Goal: Task Accomplishment & Management: Manage account settings

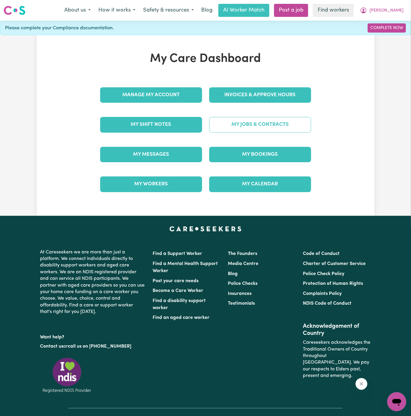
click at [260, 125] on link "My Jobs & Contracts" at bounding box center [260, 124] width 102 height 15
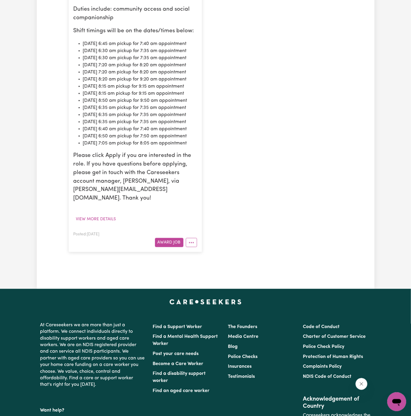
scroll to position [332, 0]
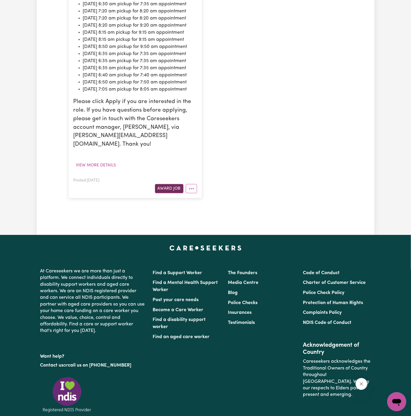
click at [175, 193] on button "Award Job" at bounding box center [169, 188] width 28 height 9
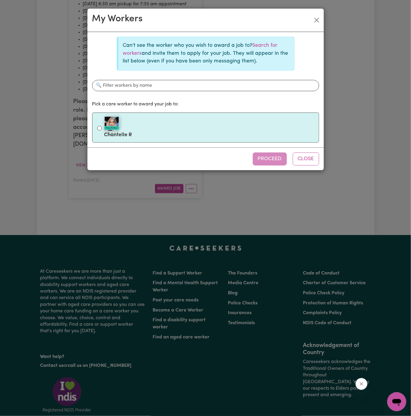
click at [108, 125] on img at bounding box center [111, 123] width 15 height 15
click at [102, 126] on input "#OpenForWork Chantelle R" at bounding box center [99, 128] width 5 height 5
radio input "true"
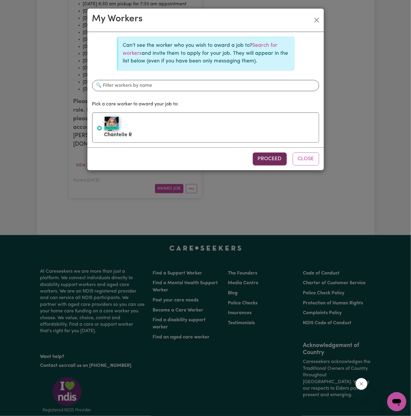
click at [269, 158] on button "Proceed" at bounding box center [270, 158] width 34 height 13
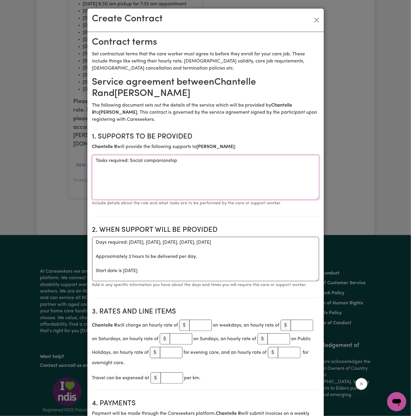
drag, startPoint x: 128, startPoint y: 161, endPoint x: 58, endPoint y: 163, distance: 69.9
click at [58, 163] on div "Create Contract Contract terms Set contractual terms that the care worker must …" at bounding box center [205, 208] width 411 height 416
click at [206, 159] on textarea "Social companionship" at bounding box center [205, 177] width 227 height 44
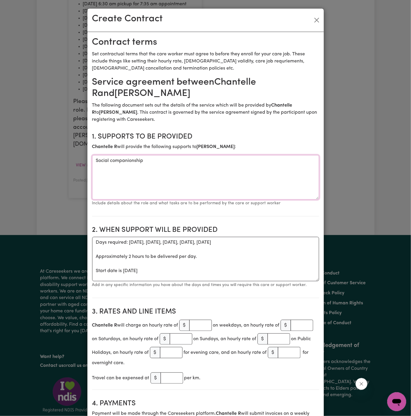
paste textarea "community access and s"
click at [230, 182] on textarea "community access and social companionship" at bounding box center [205, 177] width 227 height 44
type textarea "community access and social companionship"
drag, startPoint x: 94, startPoint y: 271, endPoint x: 92, endPoint y: 241, distance: 30.0
click at [92, 241] on textarea "Days required: monday, tuesday, wednesday, thursday, friday Approximately 2 hou…" at bounding box center [205, 259] width 227 height 44
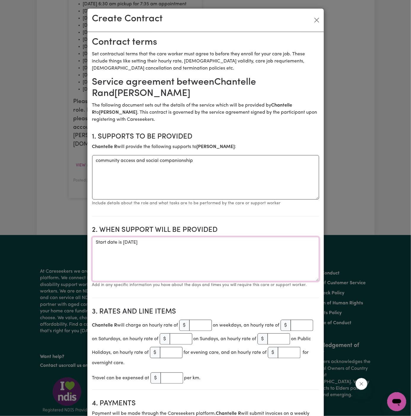
click at [201, 243] on textarea "Start date is Tuesday 7 October 2025" at bounding box center [205, 259] width 227 height 44
click at [235, 241] on textarea "Start date is Tuesday 7 October 2025" at bounding box center [205, 259] width 227 height 44
paste textarea "09/10 Thursday 6:30 am pickup for 7:35 am appointment 10/10 Friday 7:20 am pick…"
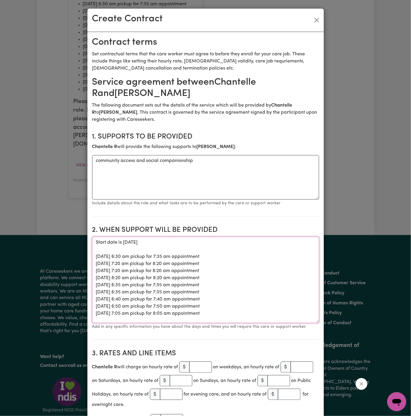
scroll to position [0, 0]
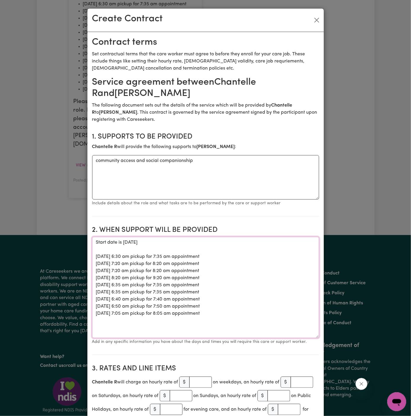
drag, startPoint x: 317, startPoint y: 280, endPoint x: 320, endPoint y: 339, distance: 59.0
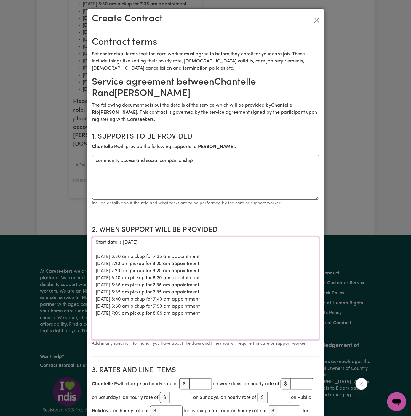
click at [284, 298] on textarea "Start date is Tuesday 7 October 2025 09/10 Thursday 6:30 am pickup for 7:35 am …" at bounding box center [205, 288] width 227 height 103
click at [129, 242] on textarea "Start date is Tuesday 7 October 2025 09/10 Thursday 6:30 am pickup for 7:35 am …" at bounding box center [205, 288] width 227 height 103
click at [145, 243] on textarea "Start date is Thursday 7 October 2025 09/10 Thursday 6:30 am pickup for 7:35 am…" at bounding box center [205, 288] width 227 height 103
click at [191, 242] on textarea "Start date is Thursday 9 October 2025 09/10 Thursday 6:30 am pickup for 7:35 am…" at bounding box center [205, 288] width 227 height 103
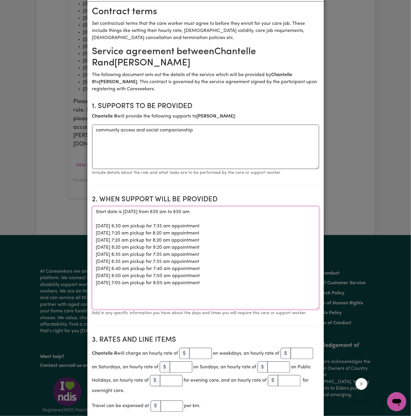
scroll to position [48, 0]
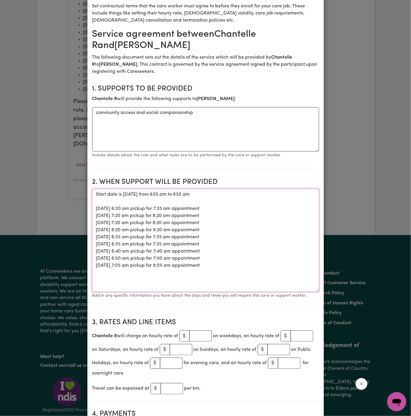
type textarea "Start date is Thursday 9 October 2025 from 630 am to 830 am 09/10 Thursday 6:30…"
click at [198, 334] on input "number" at bounding box center [200, 335] width 23 height 11
type input "50"
click at [277, 237] on textarea "Start date is Thursday 9 October 2025 from 630 am to 830 am 09/10 Thursday 6:30…" at bounding box center [205, 240] width 227 height 103
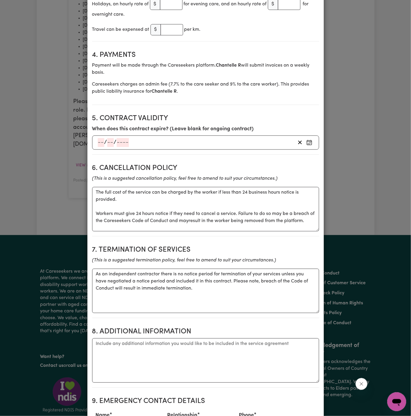
scroll to position [482, 0]
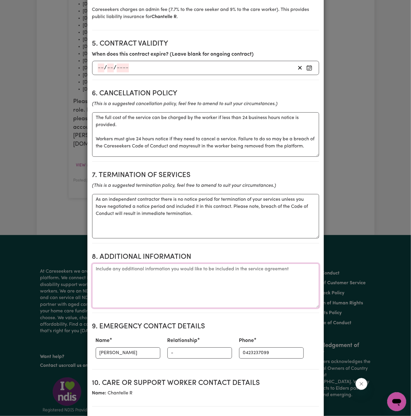
click at [142, 283] on textarea "Additional information" at bounding box center [205, 286] width 227 height 44
paste textarea "09/10 Thursday 6:30 am pickup for 7:35 am appointment 10/10 Friday 7:20 am pick…"
click at [148, 274] on textarea "Client Address:" at bounding box center [205, 286] width 227 height 44
paste textarea "56/129 Lanhams Road, Winston Hills, NSW"
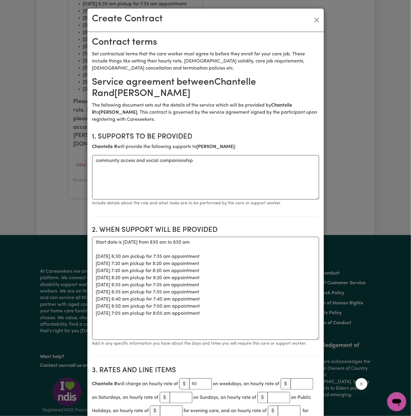
type textarea "Client Address: 56/129 Lanhams Road, Winston Hills, NSW"
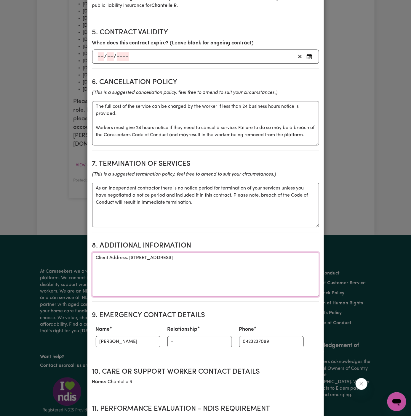
scroll to position [507, 0]
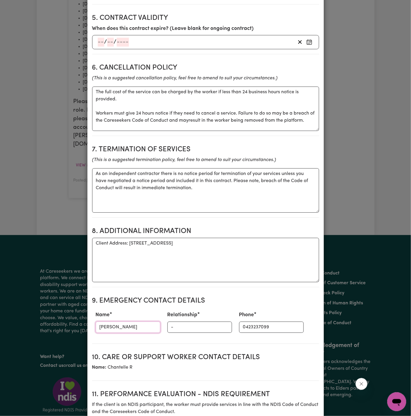
click at [107, 331] on input "Sharon Ritchie" at bounding box center [128, 327] width 65 height 11
type input "Vitality Club"
click at [173, 327] on input "-" at bounding box center [199, 327] width 65 height 11
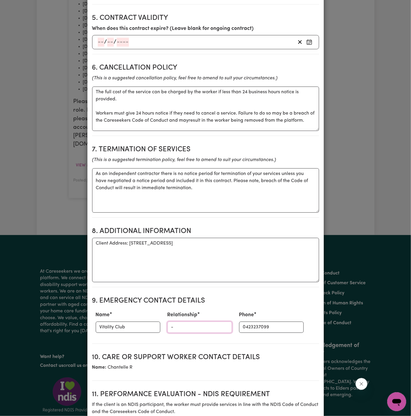
click at [173, 327] on input "-" at bounding box center [199, 327] width 65 height 11
type input "Case Manager"
click at [240, 328] on input "0423237099" at bounding box center [271, 327] width 65 height 11
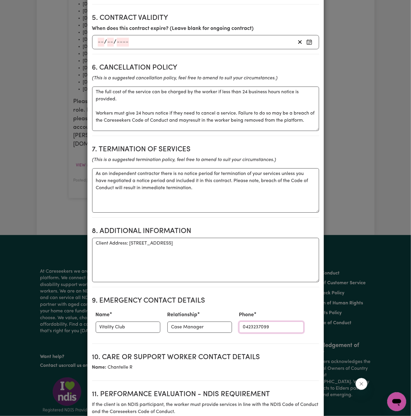
click at [240, 328] on input "0423237099" at bounding box center [271, 327] width 65 height 11
paste input "281032037"
type input "281032037"
click at [263, 353] on section "10. Care or support worker contact details Name: Chantelle R" at bounding box center [205, 364] width 227 height 33
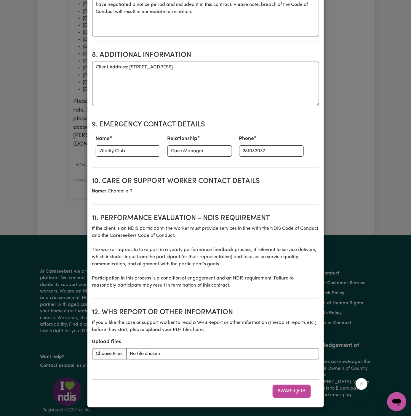
scroll to position [688, 0]
click at [293, 392] on button "Award Job" at bounding box center [291, 391] width 38 height 13
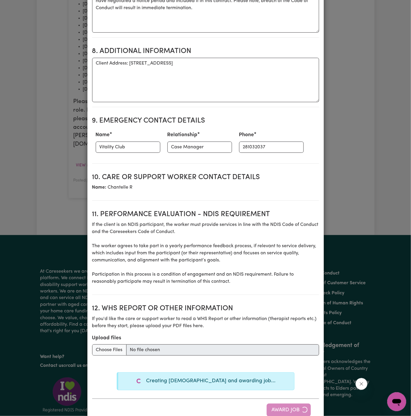
type textarea "Tasks required: Social companionship"
type textarea "Days required: monday, tuesday, wednesday, thursday, friday Approximately 2 hou…"
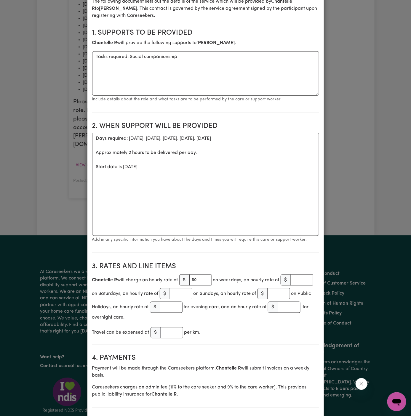
scroll to position [0, 0]
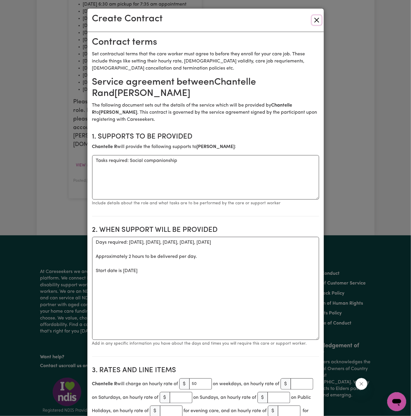
click at [314, 19] on button "Close" at bounding box center [316, 19] width 9 height 9
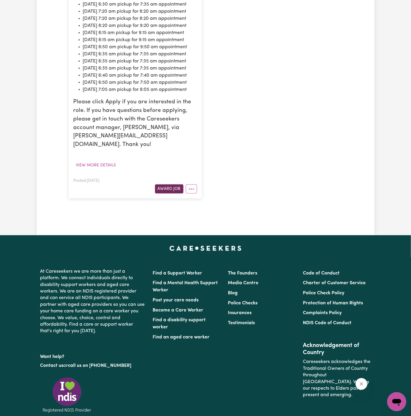
click at [171, 194] on button "Award Job" at bounding box center [169, 188] width 28 height 9
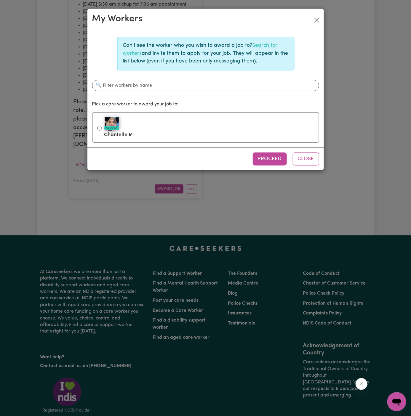
click at [261, 45] on link "Search for workers" at bounding box center [200, 49] width 155 height 13
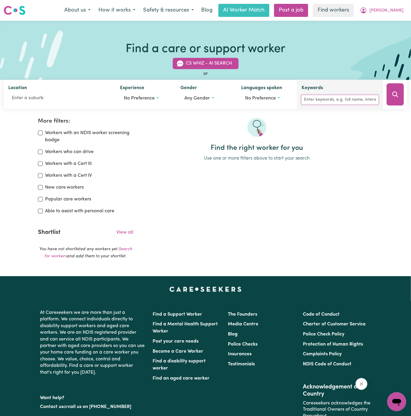
click at [323, 98] on input "Keywords" at bounding box center [339, 99] width 77 height 9
type input "abeer"
click at [396, 93] on icon "Search" at bounding box center [395, 94] width 6 height 6
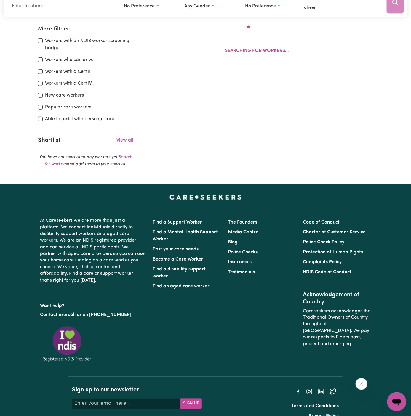
scroll to position [99, 0]
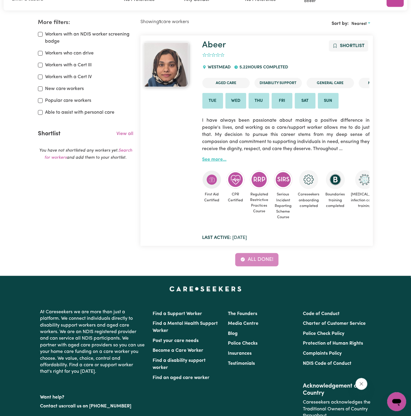
click at [215, 159] on link "See more..." at bounding box center [214, 159] width 24 height 5
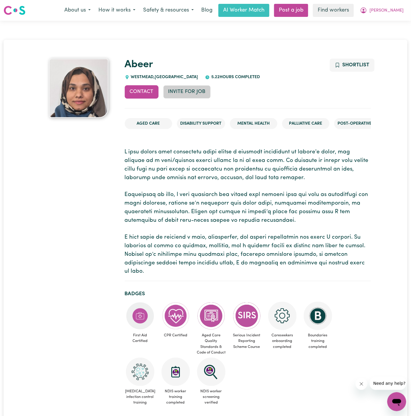
click at [200, 92] on button "Invite for Job" at bounding box center [186, 91] width 47 height 13
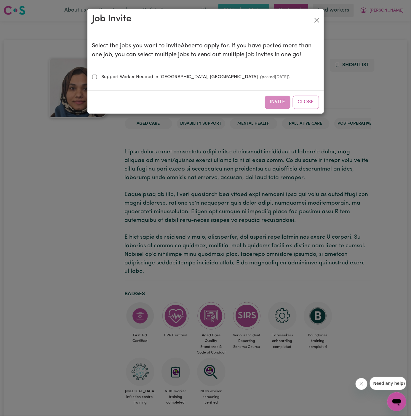
drag, startPoint x: 147, startPoint y: 79, endPoint x: 279, endPoint y: 110, distance: 134.7
click at [150, 79] on label "Support Worker Needed In Winston Hills, NSW (posted Oct 3 2025 )" at bounding box center [194, 76] width 190 height 7
click at [187, 65] on div "Select the jobs you want to invite Abeer to apply for. If you have posted more …" at bounding box center [205, 61] width 227 height 49
click at [187, 70] on div "Select the jobs you want to invite Abeer to apply for. If you have posted more …" at bounding box center [205, 61] width 227 height 49
click at [187, 75] on label "Support Worker Needed In Winston Hills, NSW (posted Oct 3 2025 )" at bounding box center [194, 76] width 190 height 7
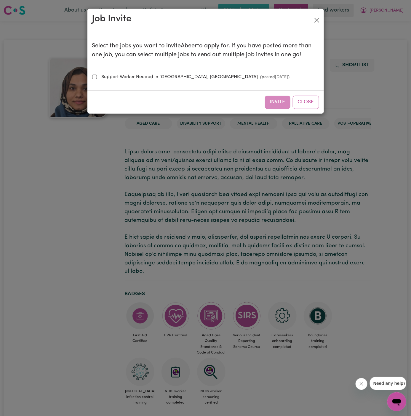
click at [97, 75] on input "Support Worker Needed In Winston Hills, NSW (posted Oct 3 2025 )" at bounding box center [94, 77] width 5 height 5
checkbox input "true"
click at [281, 102] on button "Invite" at bounding box center [277, 102] width 25 height 13
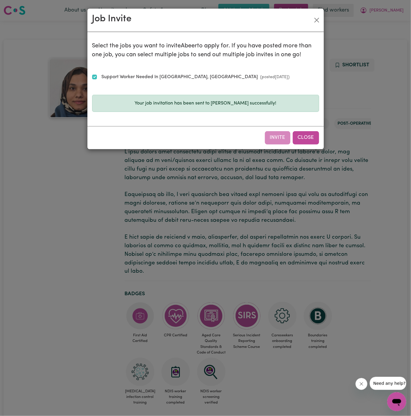
click at [312, 135] on button "Close" at bounding box center [306, 137] width 26 height 13
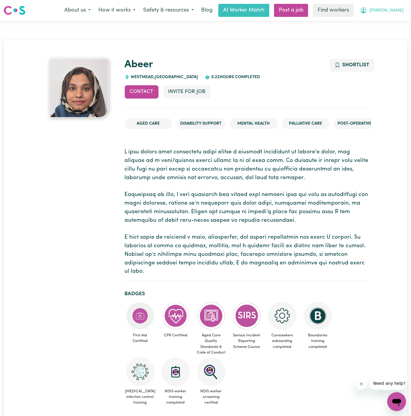
click at [394, 8] on span "Malcolm" at bounding box center [386, 10] width 34 height 7
click at [392, 25] on link "My Dashboard" at bounding box center [383, 22] width 47 height 11
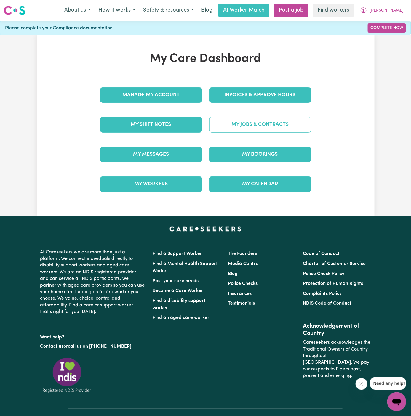
click at [276, 123] on link "My Jobs & Contracts" at bounding box center [260, 124] width 102 height 15
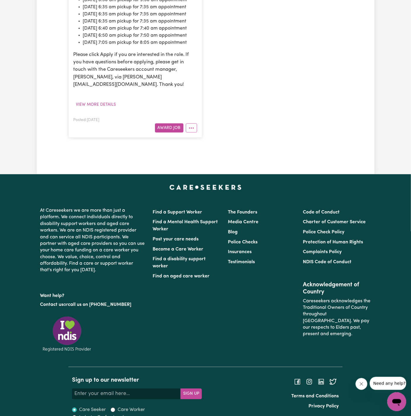
scroll to position [396, 0]
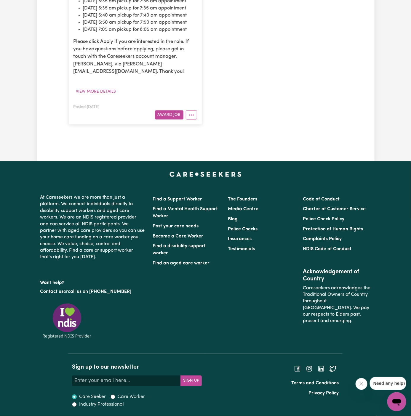
click at [170, 120] on div "Posted: Oct 3, 2025 Award Job" at bounding box center [134, 111] width 123 height 16
click at [176, 120] on button "Award Job" at bounding box center [169, 114] width 28 height 9
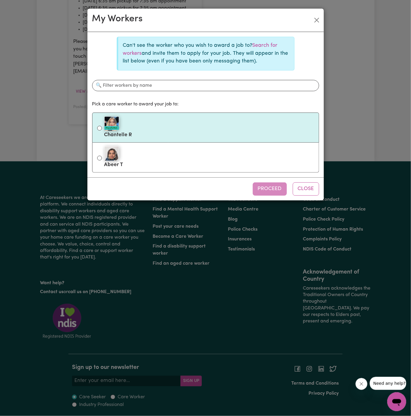
click at [141, 127] on div "#OpenForWork" at bounding box center [209, 123] width 210 height 15
click at [102, 127] on input "#OpenForWork Chantelle R" at bounding box center [99, 128] width 5 height 5
radio input "true"
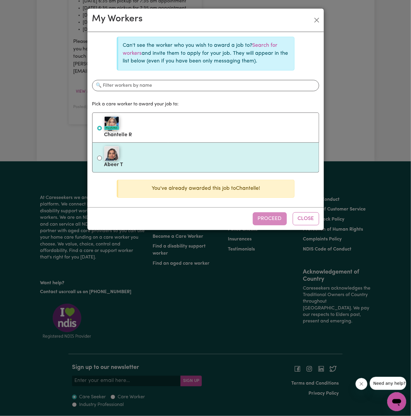
click at [147, 155] on div at bounding box center [209, 153] width 210 height 15
click at [102, 156] on input "Abeer T" at bounding box center [99, 158] width 5 height 5
radio input "true"
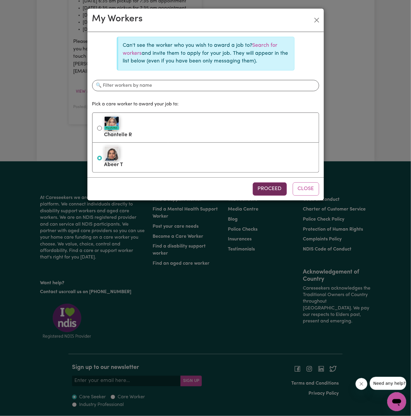
click at [271, 188] on button "Proceed" at bounding box center [270, 188] width 34 height 13
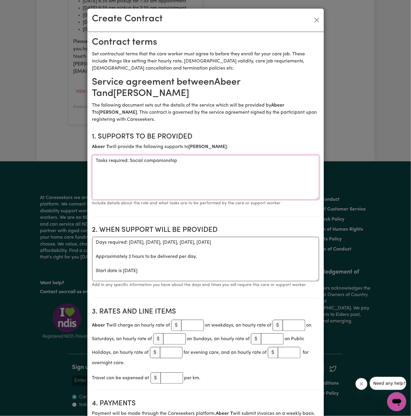
click at [169, 161] on textarea "Tasks required: Social companionship" at bounding box center [205, 177] width 227 height 44
paste textarea "community access and s"
type textarea "community access and social companionship"
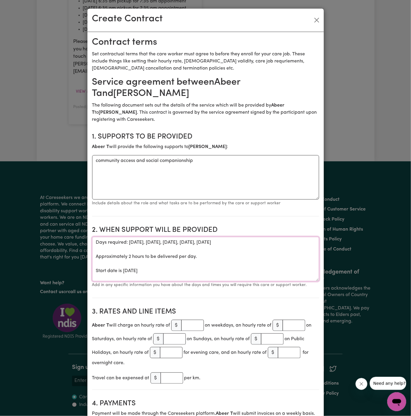
click at [143, 237] on textarea "Days required: friday, thursday, wednesday, tuesday, monday Approximately 2 hou…" at bounding box center [205, 259] width 227 height 44
paste textarea "Start date is Thursday 9 October 2025 from 630 am to 830 am"
drag, startPoint x: 98, startPoint y: 251, endPoint x: 137, endPoint y: 305, distance: 66.9
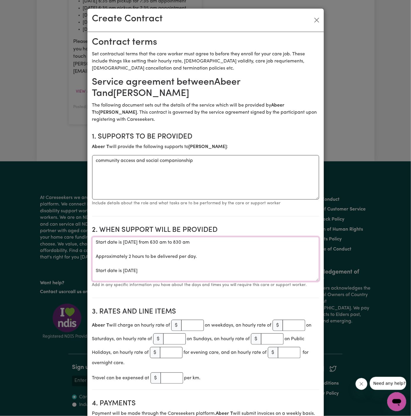
paste textarea "08/10 Wednesday 6:30 am pickup for 7:35 am appointment 15/10 Wednesday 8:15 am …"
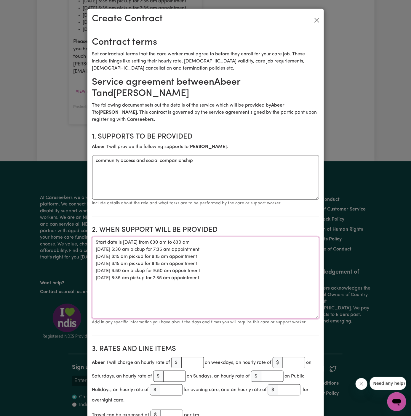
drag, startPoint x: 315, startPoint y: 280, endPoint x: 318, endPoint y: 317, distance: 37.4
click at [318, 317] on textarea "Start date is Thursday 9 October 2025 from 630 am to 830 am 08/10 Wednesday 6:3…" at bounding box center [205, 278] width 227 height 82
click at [266, 263] on textarea "Start date is Thursday 9 October 2025 from 630 am to 830 am 08/10 Wednesday 6:3…" at bounding box center [205, 278] width 227 height 82
click at [266, 242] on textarea "Start date is Thursday 9 October 2025 from 630 am to 830 am 08/10 Wednesday 6:3…" at bounding box center [205, 278] width 227 height 82
click at [128, 260] on textarea "Start date is Thursday 9 October 2025 from 630 am to 830 am 08/10 Wednesday 6:3…" at bounding box center [205, 278] width 227 height 82
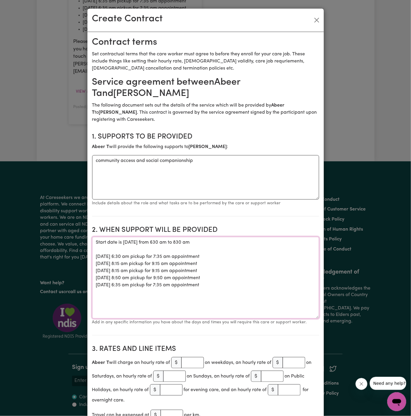
click at [128, 260] on textarea "Start date is Thursday 9 October 2025 from 630 am to 830 am 08/10 Wednesday 6:3…" at bounding box center [205, 278] width 227 height 82
click at [131, 256] on textarea "Start date is Thursday 9 October 2025 from 630 am to 830 am 08/10 Wednesday 6:3…" at bounding box center [205, 278] width 227 height 82
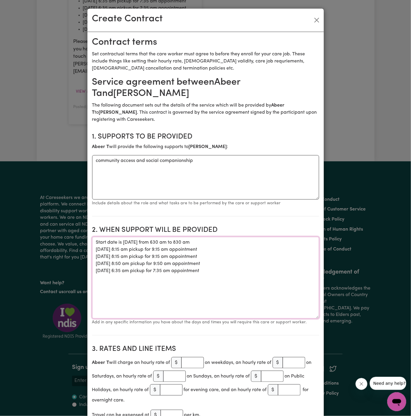
click at [131, 256] on textarea "Start date is Thursday 9 October 2025 from 630 am to 830 am 15/10 Wednesday 8:1…" at bounding box center [205, 278] width 227 height 82
click at [149, 256] on textarea "Start date is Thursday 9 October 2025 from 630 am to 830 am 15/10 Wednesday 8:1…" at bounding box center [205, 278] width 227 height 82
click at [97, 249] on textarea "Start date is Thursday 9 October 2025 from 630 am to 830 am 15/10 Wednesday 8:1…" at bounding box center [205, 278] width 227 height 82
click at [129, 243] on textarea "Start date is Thursday 9 October 2025 from 630 am to 830 am 15/10 Wednesday 8:1…" at bounding box center [205, 278] width 227 height 82
click at [130, 242] on textarea "Start date is Thursday 9 October 2025 from 630 am to 830 am 15/10 Wednesday 8:1…" at bounding box center [205, 278] width 227 height 82
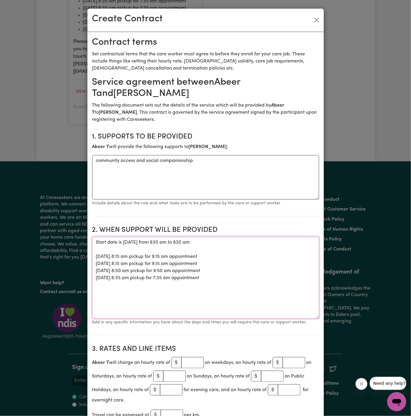
click at [130, 242] on textarea "Start date is Thursday 9 October 2025 from 630 am to 830 am 15/10 Wednesday 8:1…" at bounding box center [205, 278] width 227 height 82
click at [151, 242] on textarea "Start date is Wednesday 9 October 2025 from 630 am to 830 am 15/10 Wednesday 8:…" at bounding box center [205, 278] width 227 height 82
drag, startPoint x: 198, startPoint y: 242, endPoint x: 204, endPoint y: 242, distance: 6.2
click at [204, 242] on textarea "Start date is Wednesday 15 October 2025 from 630 am to 830 am 15/10 Wednesday 8…" at bounding box center [205, 278] width 227 height 82
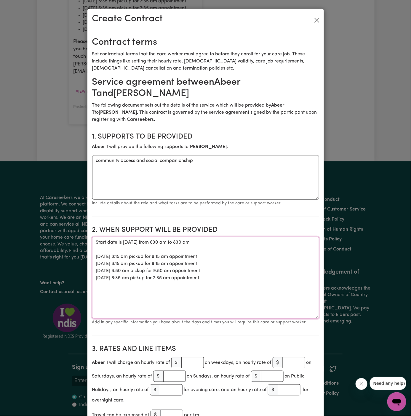
click at [199, 242] on textarea "Start date is Wednesday 15 October 2025 from 630 am to 830 am 15/10 Wednesday 8…" at bounding box center [205, 278] width 227 height 82
click at [221, 242] on textarea "Start date is Wednesday 15 October 2025 from 815 am to 830 am 15/10 Wednesday 8…" at bounding box center [205, 278] width 227 height 82
click at [271, 266] on textarea "Start date is Wednesday 15 October 2025 from 815 am to 1015 am 15/10 Wednesday …" at bounding box center [205, 278] width 227 height 82
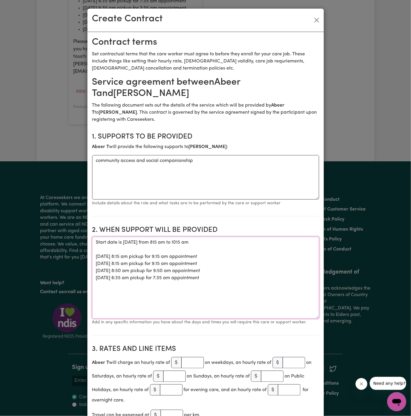
click at [139, 245] on textarea "Start date is Wednesday 15 October 2025 from 815 am to 1015 am 15/10 Wednesday …" at bounding box center [205, 278] width 227 height 82
click at [139, 244] on textarea "Start date is Wednesday 15 October 2025 from 815 am to 1015 am 15/10 Wednesday …" at bounding box center [205, 278] width 227 height 82
click at [140, 239] on textarea "Start date is Wednesday 15 October 2025 from 815 am to 1015 am 15/10 Wednesday …" at bounding box center [205, 278] width 227 height 82
click at [141, 242] on textarea "Start date is Wednesday 15 October 2025 from 815 am to 1015 am 15/10 Wednesday …" at bounding box center [205, 278] width 227 height 82
click at [169, 273] on textarea "Start date is Wednesday 15 October 2025 from 815 am to 1015 am 15/10 Wednesday …" at bounding box center [205, 278] width 227 height 82
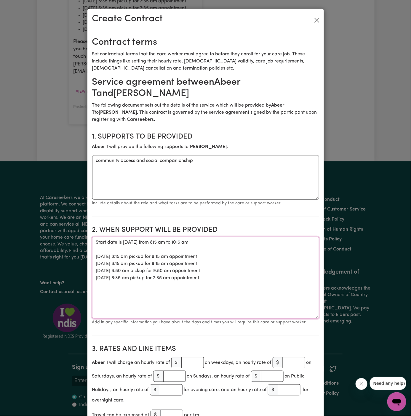
click at [181, 243] on textarea "Start date is Wednesday, 15 October 2025 from 815 am to 1015 am 15/10 Wednesday…" at bounding box center [205, 278] width 227 height 82
click at [242, 261] on textarea "Start date is Wednesday, 15 October 2025, from 815 am to 1015 am 15/10 Wednesda…" at bounding box center [205, 278] width 227 height 82
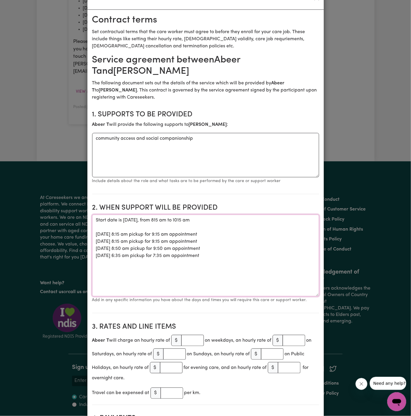
scroll to position [37, 0]
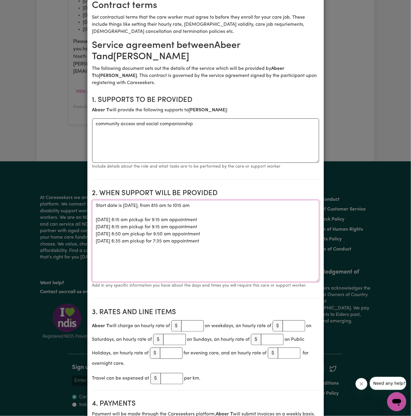
type textarea "Start date is Wednesday, 15 October 2025, from 815 am to 1015 am 15/10 Wednesda…"
click at [194, 324] on input "number" at bounding box center [192, 325] width 23 height 11
type input "50"
click at [258, 242] on textarea "Start date is Wednesday, 15 October 2025, from 815 am to 1015 am 15/10 Wednesda…" at bounding box center [205, 241] width 227 height 82
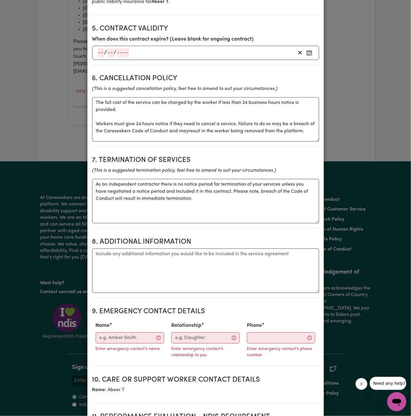
scroll to position [527, 0]
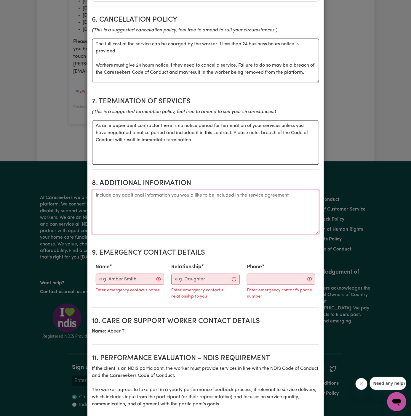
click at [134, 211] on textarea "Additional information" at bounding box center [205, 212] width 227 height 44
paste textarea "Client Address: 56/129 Lanhams Road, Winston Hills, NSW"
type textarea "Client Address: 56/129 Lanhams Road, Winston Hills, NSW"
click at [116, 274] on input "Name" at bounding box center [130, 279] width 68 height 11
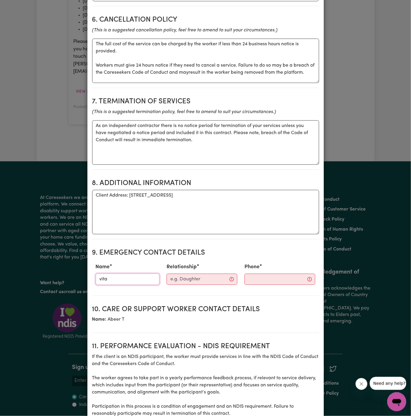
type input "Vitality Club"
click at [175, 280] on input "Relationship" at bounding box center [201, 279] width 71 height 11
type input "Case Manager"
click at [260, 277] on input "Phone" at bounding box center [275, 279] width 72 height 11
paste input "281032037"
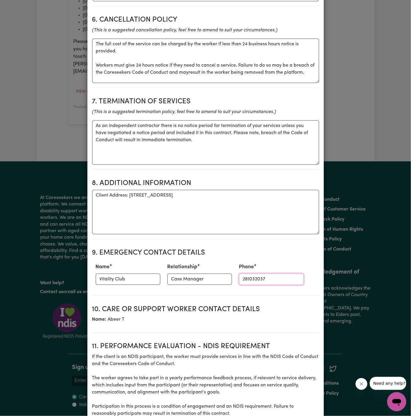
scroll to position [653, 0]
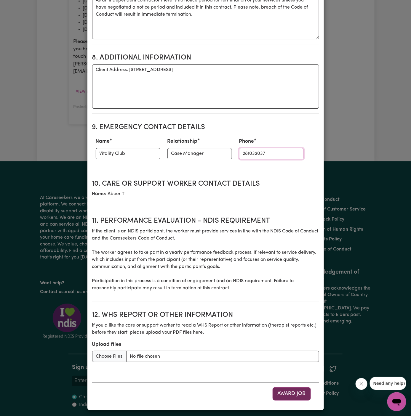
type input "281032037"
click at [290, 392] on button "Award Job" at bounding box center [291, 393] width 38 height 13
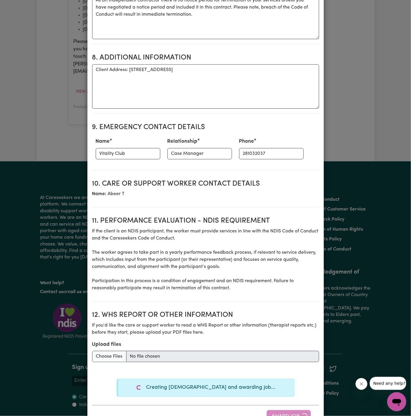
type textarea "Tasks required: Social companionship"
type textarea "Days required: friday, thursday, wednesday, tuesday, monday Approximately 2 hou…"
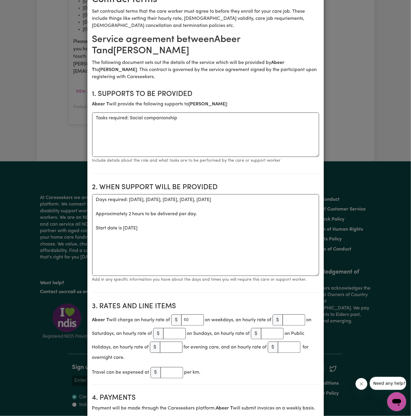
scroll to position [0, 0]
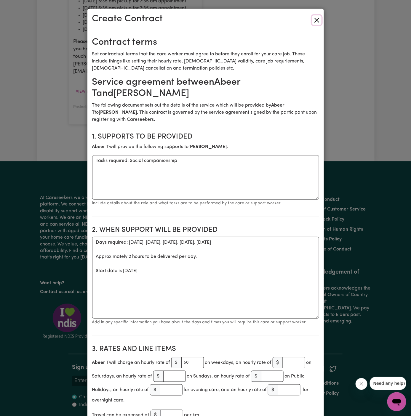
click at [318, 20] on button "Close" at bounding box center [316, 19] width 9 height 9
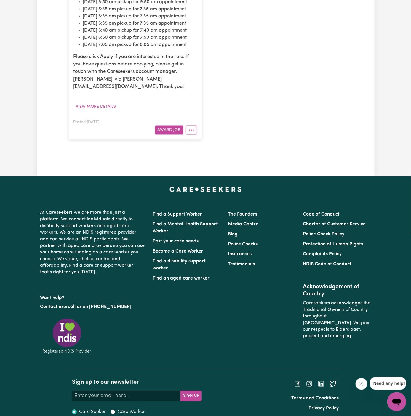
scroll to position [421, 0]
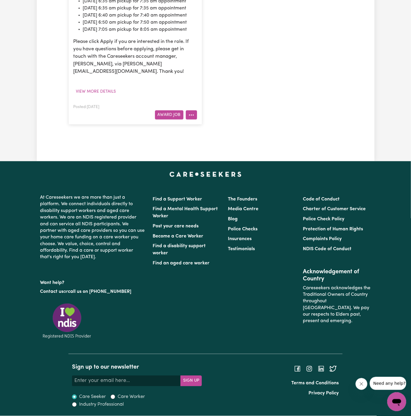
click at [192, 118] on icon "More options" at bounding box center [191, 115] width 6 height 6
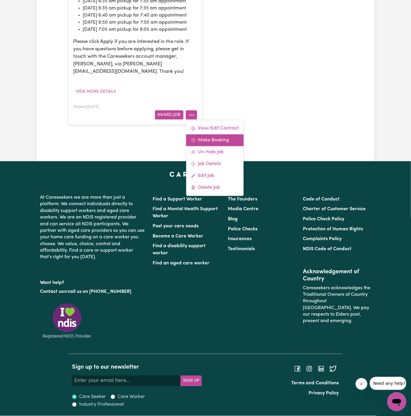
click at [219, 146] on link "Make Booking" at bounding box center [214, 140] width 57 height 12
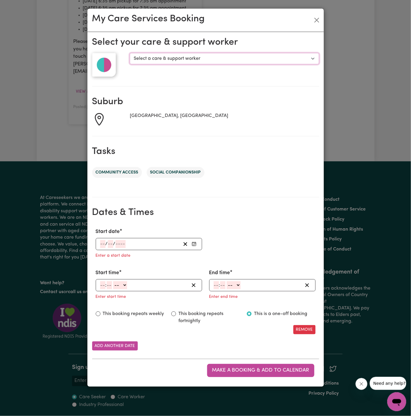
click at [171, 56] on select "Select a care & support worker Chantelle R Abeer" at bounding box center [224, 58] width 189 height 11
select select "10281"
click at [130, 53] on select "Select a care & support worker Chantelle R Abeer" at bounding box center [224, 58] width 189 height 11
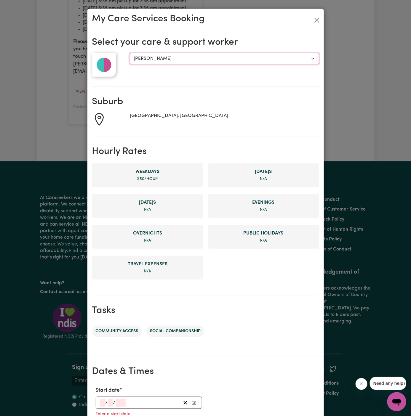
scroll to position [136, 0]
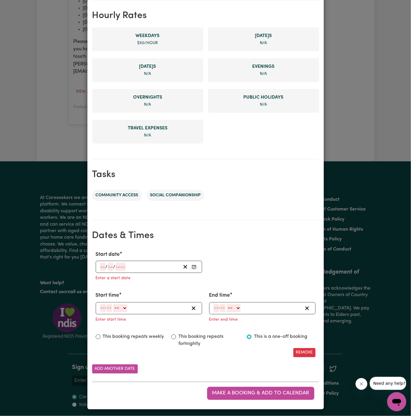
click at [105, 266] on input "number" at bounding box center [102, 267] width 5 height 8
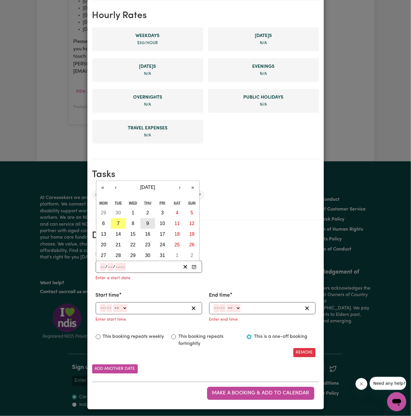
click at [147, 222] on abbr "9" at bounding box center [147, 223] width 3 height 5
type input "2025-10-09"
type input "9"
type input "10"
type input "2025"
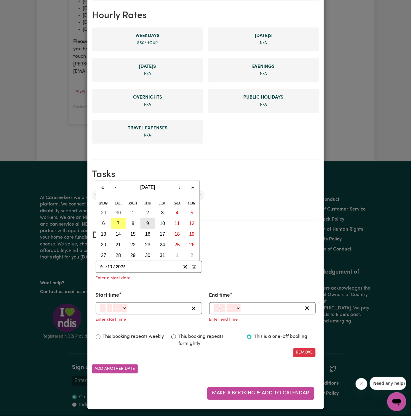
scroll to position [124, 0]
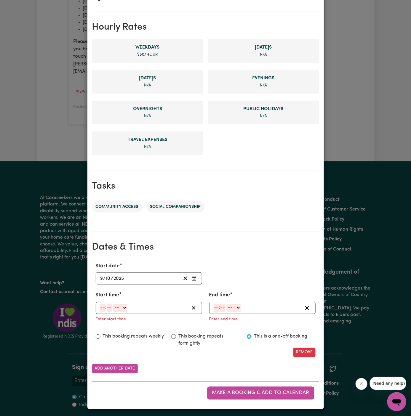
click at [104, 307] on input "number" at bounding box center [102, 308] width 5 height 8
type input "6"
type input "30"
click at [119, 308] on select "-- AM PM" at bounding box center [119, 308] width 14 height 8
select select "am"
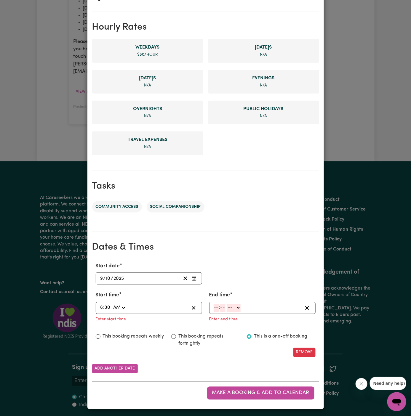
click at [112, 304] on select "-- AM PM" at bounding box center [119, 308] width 14 height 8
type input "06:30"
click at [216, 309] on input "number" at bounding box center [215, 308] width 5 height 8
type input "8"
type input "30"
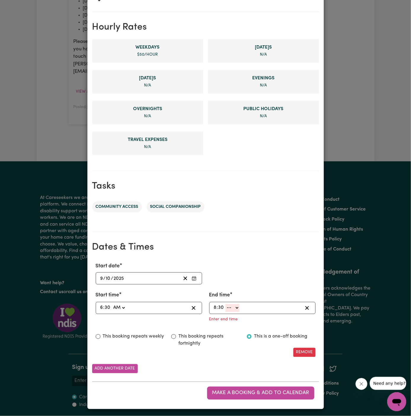
click at [228, 308] on select "-- AM PM" at bounding box center [232, 308] width 14 height 8
select select "am"
click at [225, 312] on select "-- AM PM" at bounding box center [232, 308] width 14 height 8
type input "08:30"
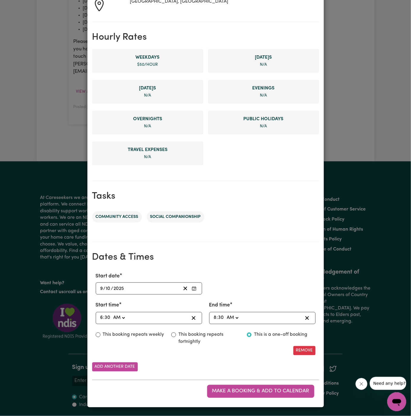
scroll to position [112, 0]
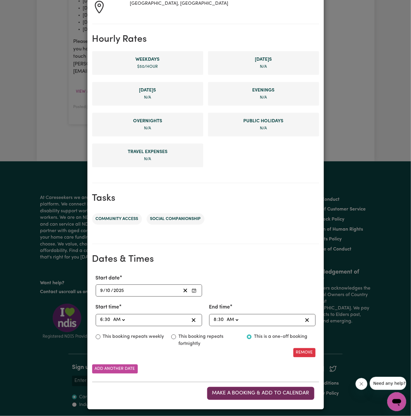
click at [246, 393] on span "Make a booking & add to calendar" at bounding box center [260, 393] width 97 height 5
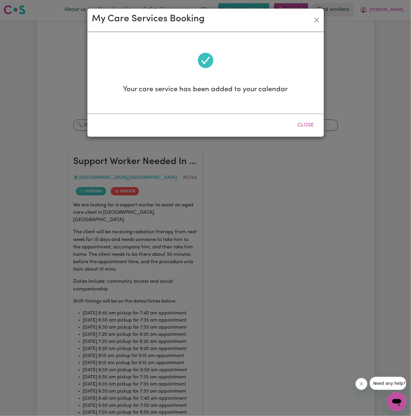
scroll to position [0, 0]
click at [305, 123] on button "Close" at bounding box center [306, 125] width 26 height 13
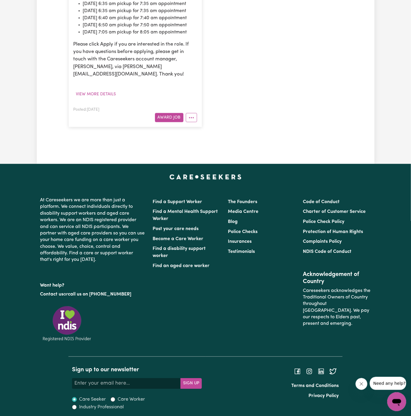
scroll to position [381, 0]
click at [191, 121] on icon "More options" at bounding box center [191, 118] width 6 height 6
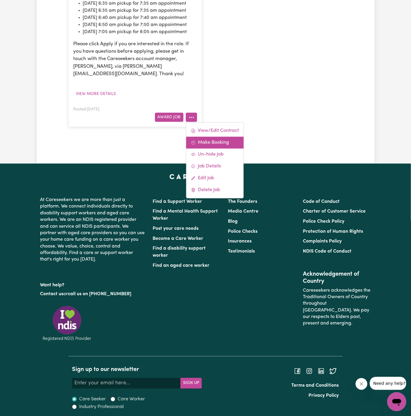
click at [216, 149] on link "Make Booking" at bounding box center [214, 143] width 57 height 12
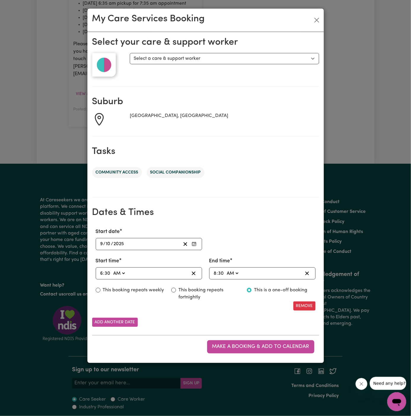
drag, startPoint x: 216, startPoint y: 227, endPoint x: 150, endPoint y: 56, distance: 183.2
click at [150, 56] on div "Select your care & support worker Select a care & support worker Select a care …" at bounding box center [205, 197] width 236 height 331
click at [150, 56] on select "Select a care & support worker Chantelle R Abeer" at bounding box center [224, 58] width 189 height 11
select select "10281"
click at [130, 53] on select "Select a care & support worker Chantelle R Abeer" at bounding box center [224, 58] width 189 height 11
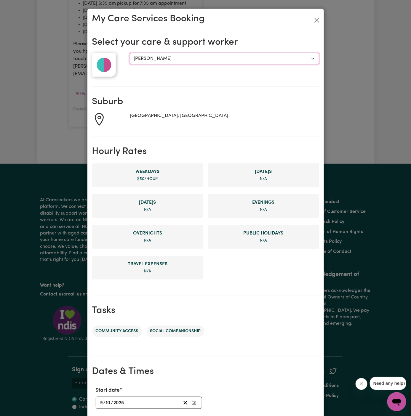
scroll to position [112, 0]
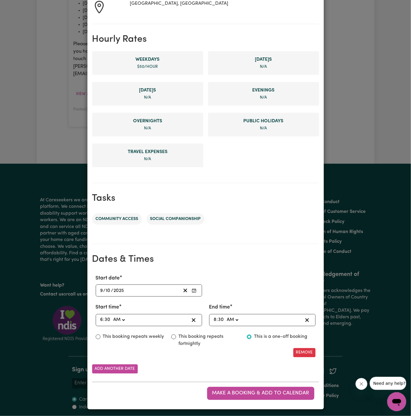
click at [98, 291] on div "2025-10-09 9 / 10 / 2025" at bounding box center [149, 291] width 106 height 12
click at [99, 290] on div "2025-10-09 9 / 10 / 2025" at bounding box center [139, 291] width 81 height 8
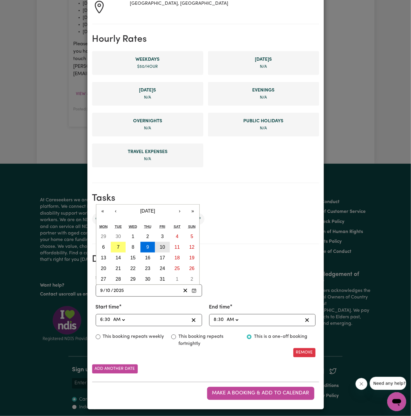
click at [158, 243] on button "10" at bounding box center [162, 247] width 15 height 11
type input "2025-10-10"
type input "10"
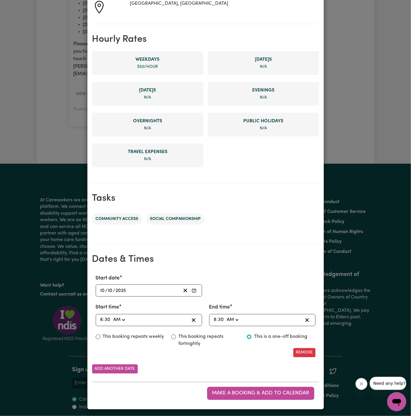
click at [102, 318] on input "6" at bounding box center [101, 320] width 3 height 8
type input "07:30"
type input "7"
type input "07:02"
type input "2"
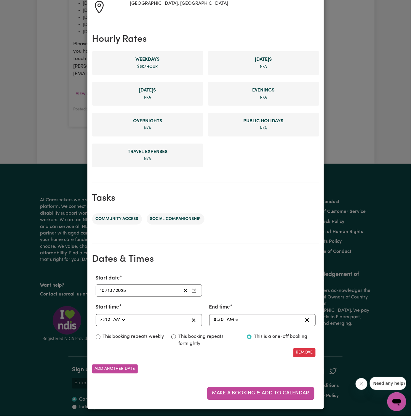
type input "07:20"
type input "20"
click at [214, 317] on input "8" at bounding box center [214, 320] width 3 height 8
type input "02:30"
type input "2"
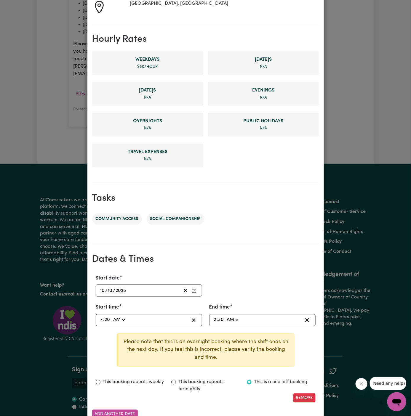
click at [214, 319] on input "2" at bounding box center [214, 320] width 3 height 8
type input "09:30"
type input "9"
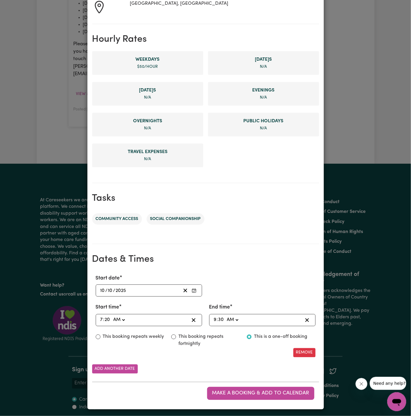
type input "09:02"
type input "2"
type input "09:20"
type input "20"
click at [257, 286] on div "Start date 2025-10-10 10 / 10 / 2025 « ‹ October 2025 › » Mon Tue Wed Thu Fri S…" at bounding box center [205, 285] width 227 height 22
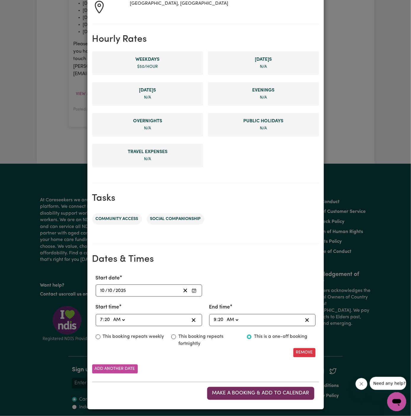
click at [254, 388] on button "Make a booking & add to calendar" at bounding box center [260, 393] width 107 height 13
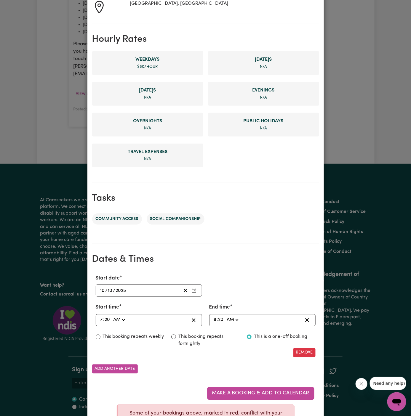
scroll to position [117, 0]
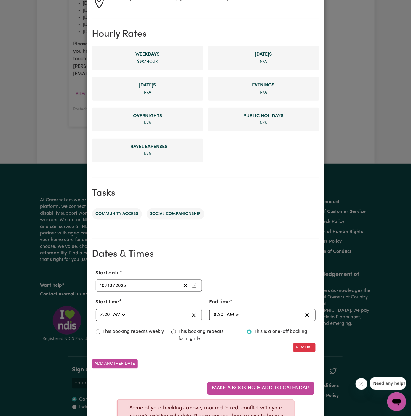
click at [102, 286] on input "10" at bounding box center [102, 286] width 5 height 8
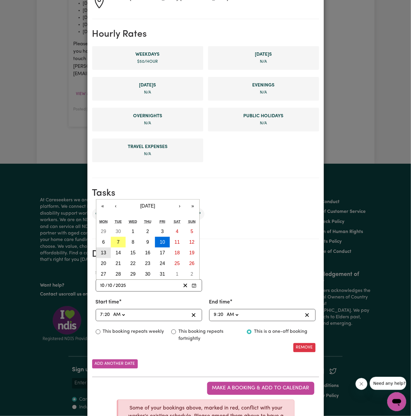
click at [106, 252] on abbr "13" at bounding box center [103, 252] width 5 height 5
type input "2025-10-13"
type input "13"
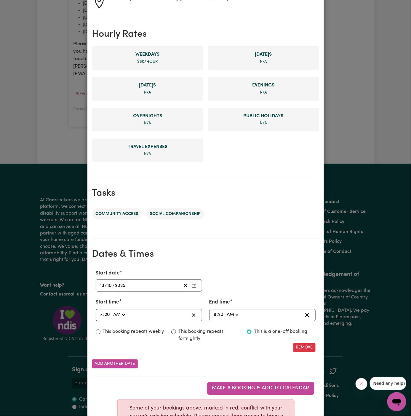
click at [101, 313] on input "7" at bounding box center [101, 315] width 3 height 8
click at [281, 386] on span "Make a booking & add to calendar" at bounding box center [260, 388] width 97 height 5
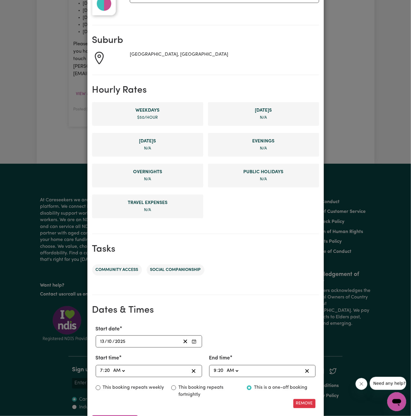
scroll to position [76, 0]
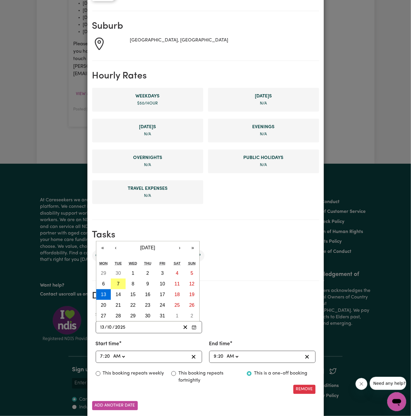
click at [101, 325] on input "13" at bounding box center [102, 327] width 5 height 8
click at [118, 293] on abbr "14" at bounding box center [117, 294] width 5 height 5
type input "2025-10-14"
type input "14"
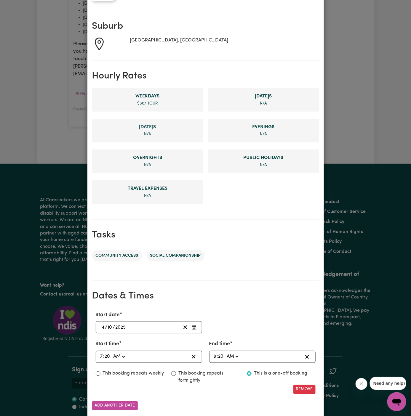
click at [101, 357] on input "7" at bounding box center [101, 357] width 3 height 8
type input "08:20"
type input "8"
click at [213, 357] on input "9" at bounding box center [214, 357] width 3 height 8
type input "01:20"
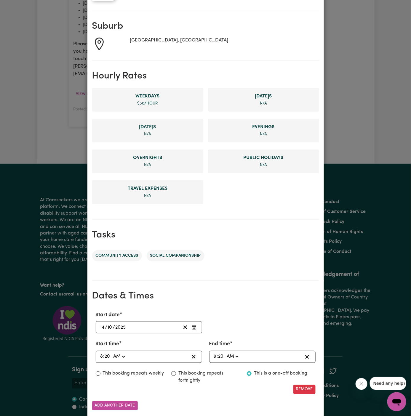
type input "1"
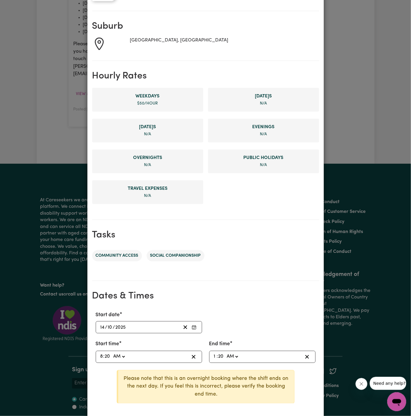
type input "10:20"
type input "10"
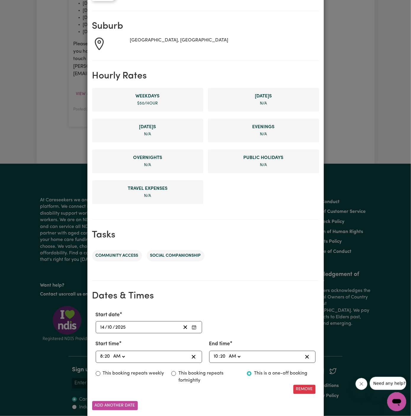
click at [293, 276] on section "Tasks Community access Social companionship" at bounding box center [205, 250] width 227 height 61
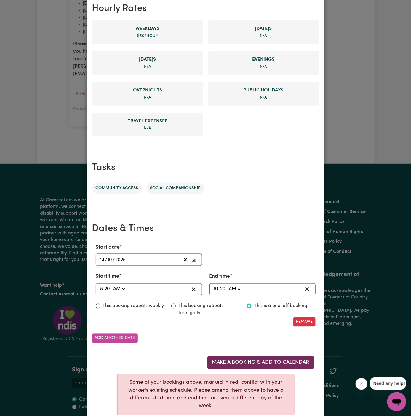
click at [246, 361] on span "Make a booking & add to calendar" at bounding box center [260, 362] width 97 height 5
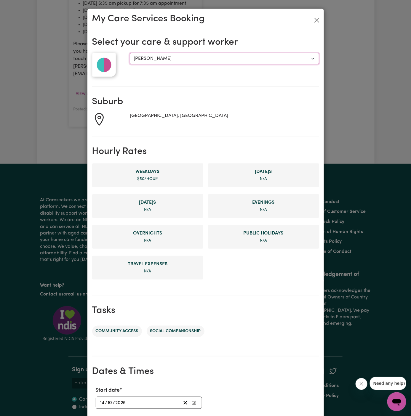
click at [163, 62] on select "Select a care & support worker Chantelle R Abeer" at bounding box center [224, 58] width 189 height 11
select select "10282"
click at [130, 53] on select "Select a care & support worker Chantelle R Abeer" at bounding box center [224, 58] width 189 height 11
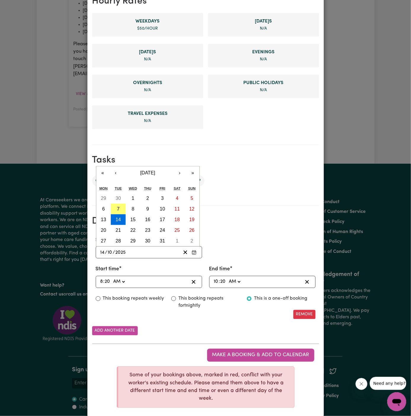
click at [100, 252] on input "14" at bounding box center [102, 252] width 5 height 8
click at [128, 219] on button "15" at bounding box center [133, 219] width 15 height 11
type input "2025-10-15"
type input "15"
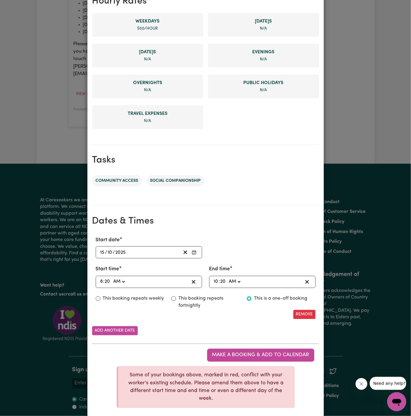
click at [107, 282] on input "20" at bounding box center [108, 282] width 6 height 8
type input "08:10"
type input "10"
click at [152, 278] on div "08:10 8 : 10 AM PM" at bounding box center [143, 282] width 89 height 8
click at [108, 280] on input "10" at bounding box center [107, 282] width 5 height 8
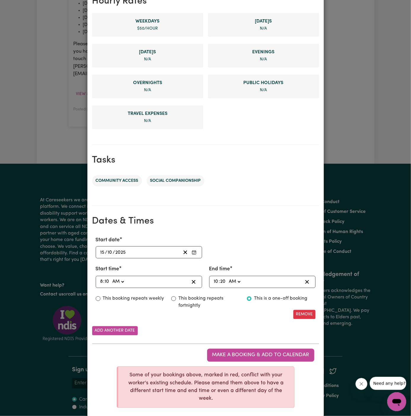
type input "08:01"
type input "1"
type input "08:15"
type input "15"
click at [224, 279] on input "20" at bounding box center [223, 282] width 6 height 8
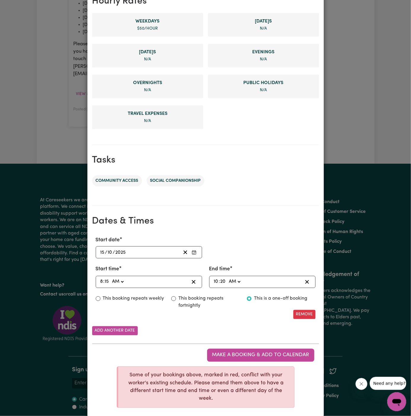
type input "10:10"
type input "10"
click at [224, 281] on input "10" at bounding box center [222, 282] width 5 height 8
type input "10:01"
type input "1"
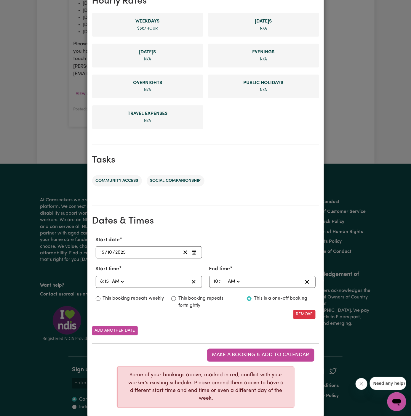
type input "10:15"
type input "15"
click at [257, 246] on div "Start date 2025-10-15 15 / 10 / 2025 « ‹ October 2025 › » Mon Tue Wed Thu Fri S…" at bounding box center [205, 247] width 227 height 22
click at [266, 353] on span "Make a booking & add to calendar" at bounding box center [260, 355] width 97 height 5
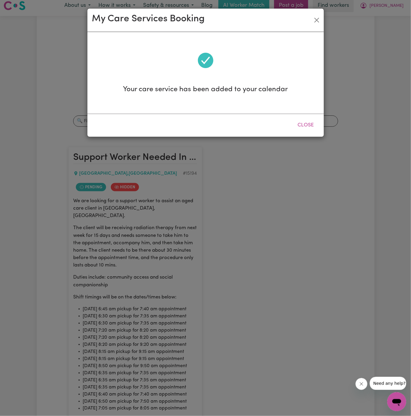
scroll to position [0, 0]
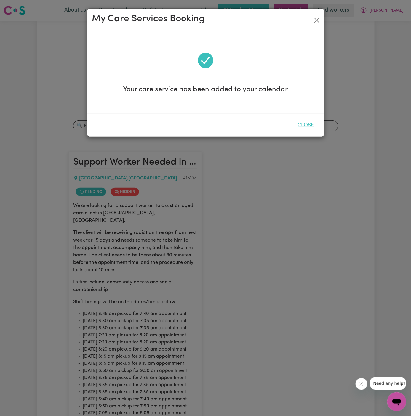
click at [299, 120] on button "Close" at bounding box center [306, 125] width 26 height 13
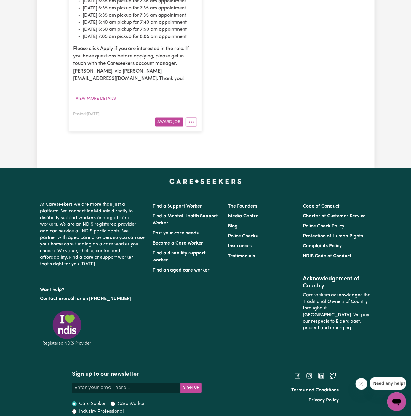
scroll to position [381, 0]
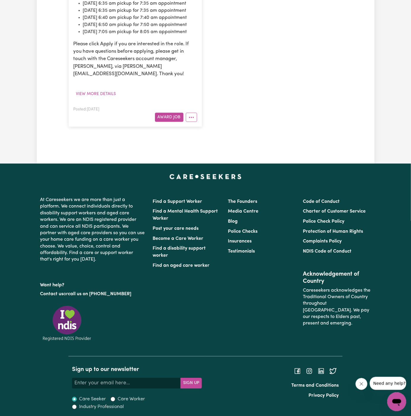
click at [191, 122] on button "More options" at bounding box center [191, 117] width 11 height 9
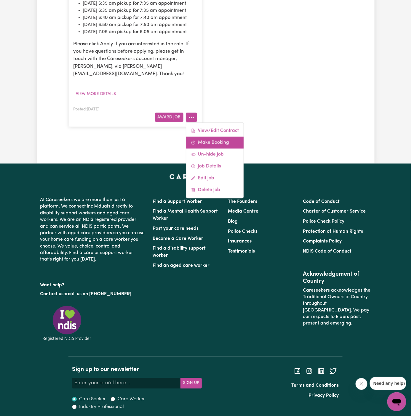
click at [211, 149] on link "Make Booking" at bounding box center [214, 143] width 57 height 12
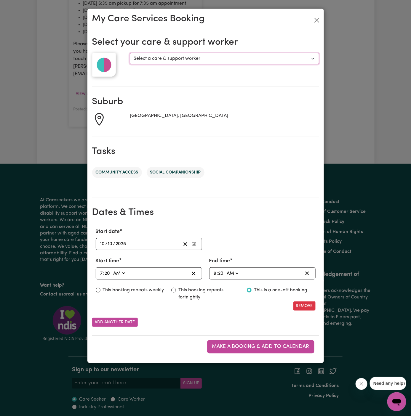
click at [155, 57] on select "Select a care & support worker Chantelle R Abeer" at bounding box center [224, 58] width 189 height 11
select select "10282"
click at [130, 53] on select "Select a care & support worker Chantelle R Abeer" at bounding box center [224, 58] width 189 height 11
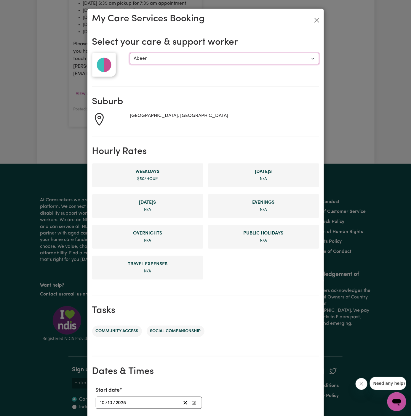
scroll to position [57, 0]
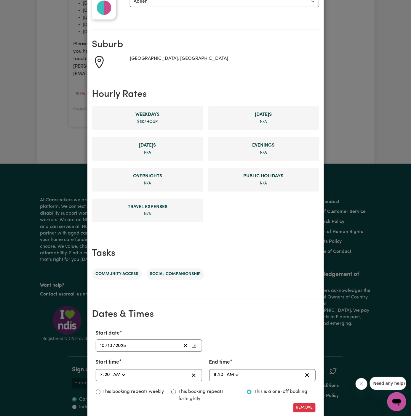
click at [101, 344] on input "10" at bounding box center [102, 346] width 5 height 8
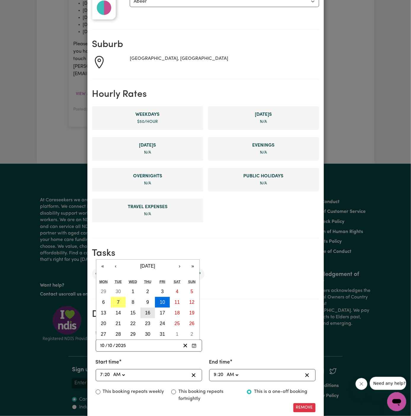
click at [150, 309] on button "16" at bounding box center [147, 313] width 15 height 11
type input "2025-10-16"
type input "16"
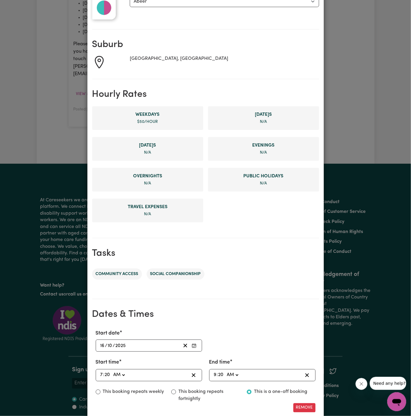
click at [100, 372] on input "7" at bounding box center [101, 375] width 3 height 8
type input "08:20"
type input "8"
type input "08:01"
type input "1"
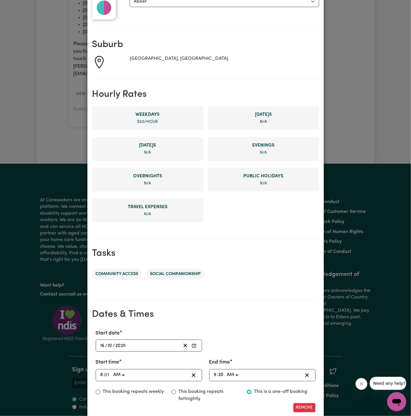
type input "08:15"
type input "15"
click at [213, 375] on input "9" at bounding box center [214, 375] width 3 height 8
type input "07:20"
type input "7"
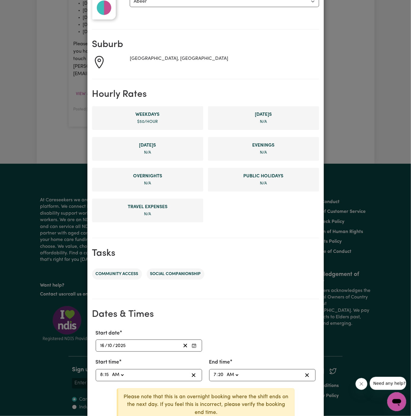
type input "07:09"
type input "9"
click at [217, 373] on span ":" at bounding box center [217, 374] width 1 height 5
click at [214, 373] on input "7" at bounding box center [214, 375] width 3 height 8
type input "01:09"
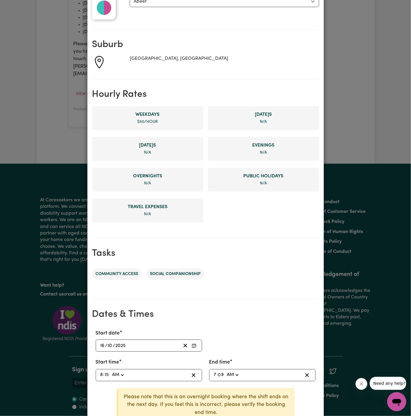
type input "1"
type input "10:09"
type input "10"
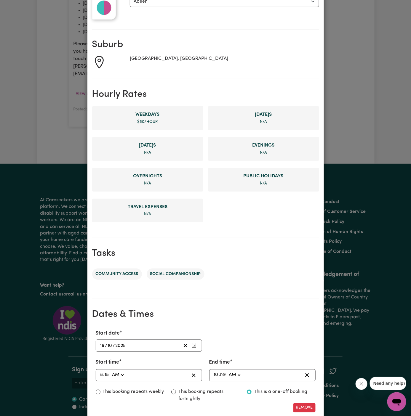
type input "10:01"
type input "1"
type input "10:15"
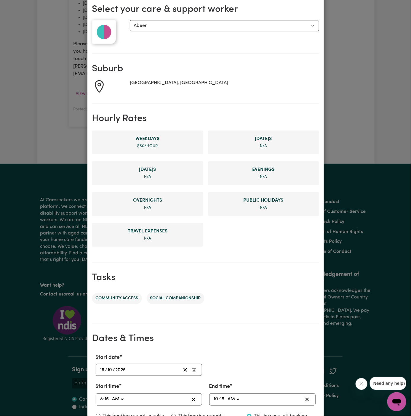
scroll to position [31, 0]
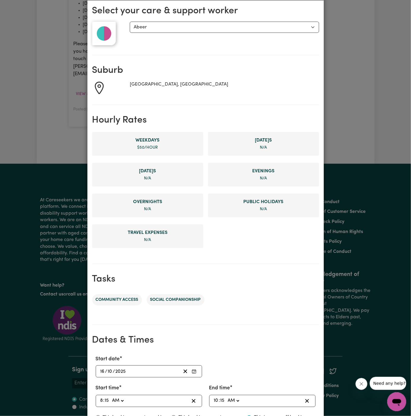
type input "15"
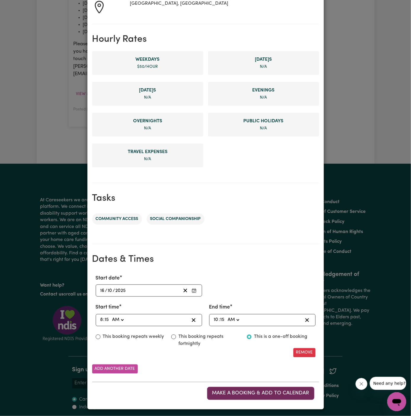
click at [271, 388] on button "Make a booking & add to calendar" at bounding box center [260, 393] width 107 height 13
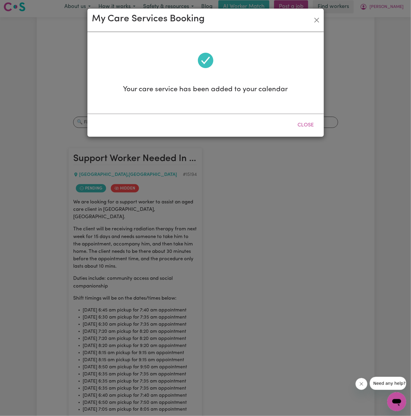
scroll to position [0, 0]
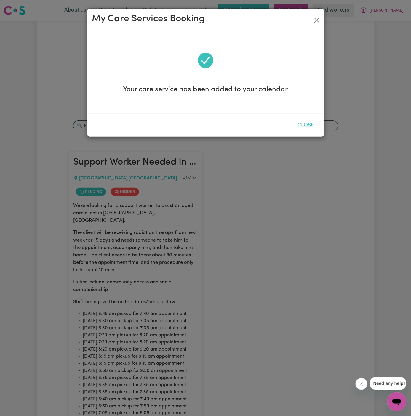
click at [306, 124] on button "Close" at bounding box center [306, 125] width 26 height 13
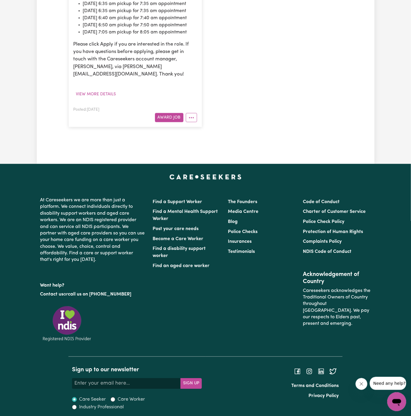
scroll to position [381, 0]
click at [194, 122] on button "More options" at bounding box center [191, 117] width 11 height 9
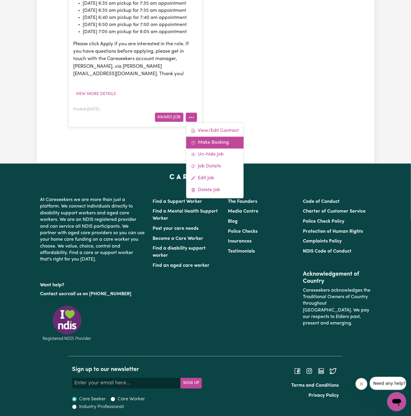
click at [211, 149] on link "Make Booking" at bounding box center [214, 143] width 57 height 12
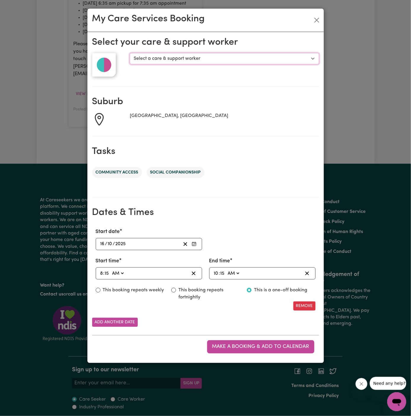
click at [154, 61] on select "Select a care & support worker Chantelle R Abeer" at bounding box center [224, 58] width 189 height 11
select select "10282"
click at [130, 53] on select "Select a care & support worker Chantelle R Abeer" at bounding box center [224, 58] width 189 height 11
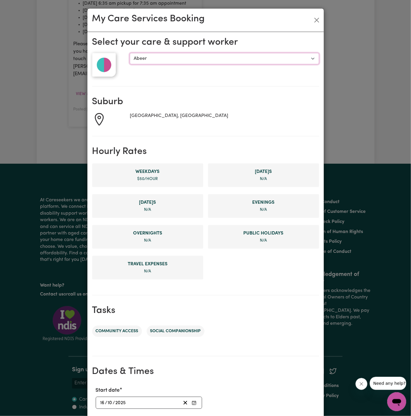
scroll to position [112, 0]
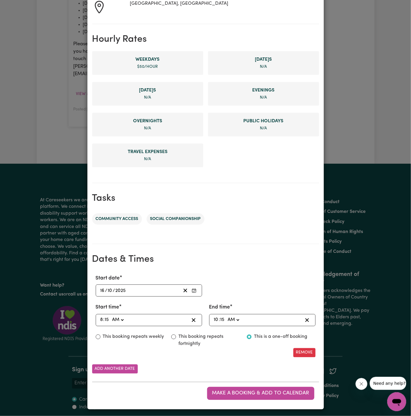
click at [147, 258] on h2 "Dates & Times" at bounding box center [205, 259] width 227 height 11
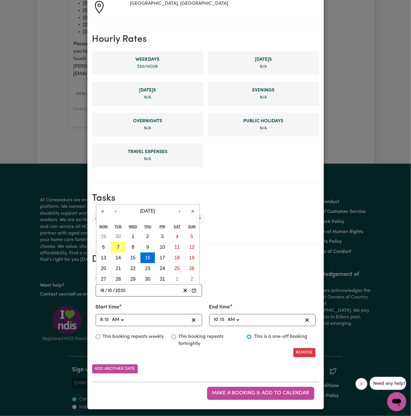
click at [101, 291] on input "16" at bounding box center [102, 291] width 5 height 8
click at [160, 255] on abbr "17" at bounding box center [162, 257] width 5 height 5
type input "2025-10-17"
type input "17"
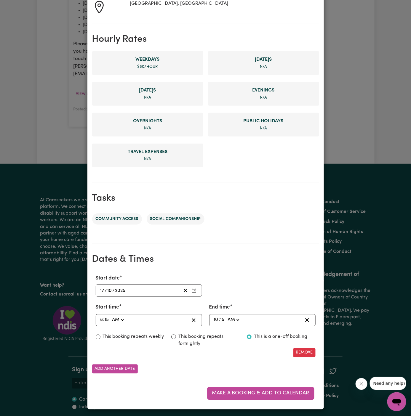
click at [102, 318] on input "8" at bounding box center [101, 320] width 3 height 8
click at [107, 319] on input "15" at bounding box center [107, 320] width 5 height 8
type input "08:05"
type input "5"
type input "08:50"
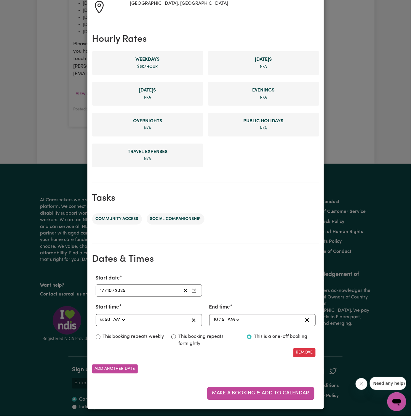
type input "50"
click at [223, 319] on input "15" at bounding box center [222, 320] width 5 height 8
type input "10:05"
type input "5"
type input "10:50"
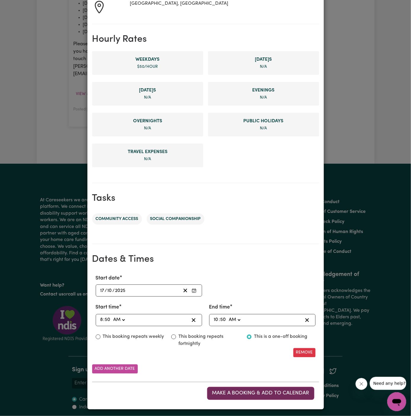
type input "50"
click at [274, 388] on button "Make a booking & add to calendar" at bounding box center [260, 393] width 107 height 13
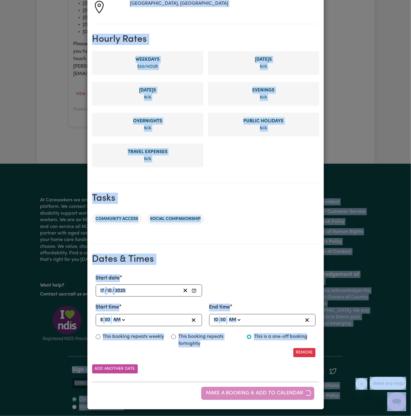
drag, startPoint x: 274, startPoint y: 388, endPoint x: 612, endPoint y: 280, distance: 354.7
click at [410, 280] on html "Menu About us How it works Safety & resources Blog AI Worker Match Post a job F…" at bounding box center [205, 19] width 411 height 800
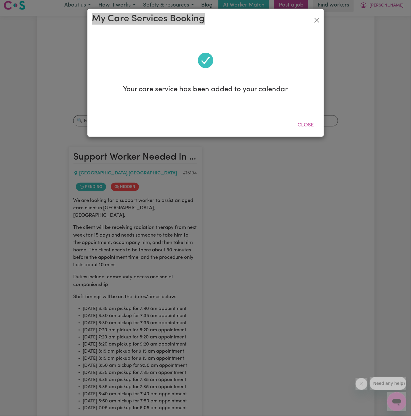
scroll to position [0, 0]
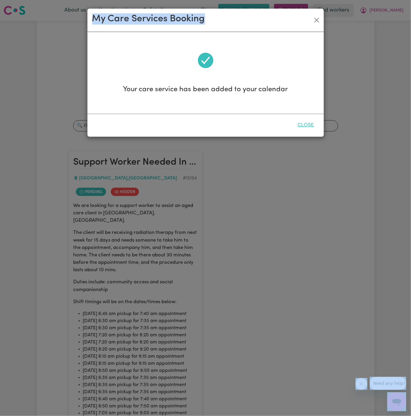
click at [304, 123] on button "Close" at bounding box center [306, 125] width 26 height 13
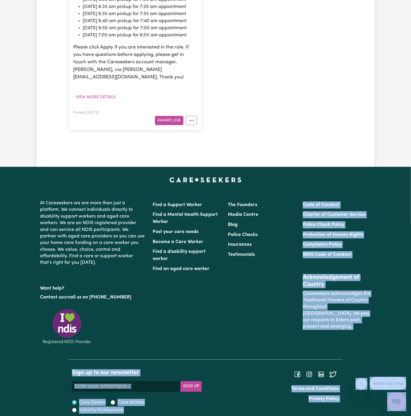
scroll to position [381, 0]
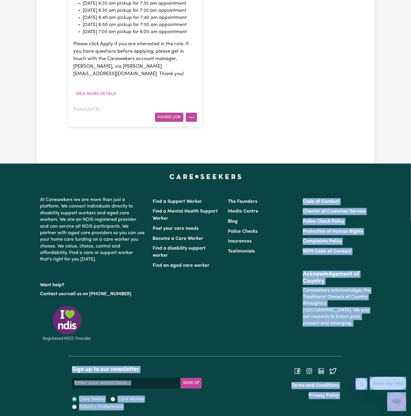
click at [196, 122] on button "More options" at bounding box center [191, 117] width 11 height 9
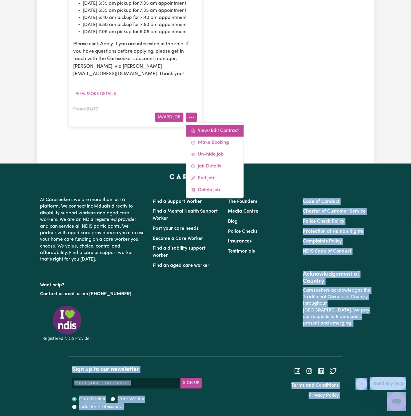
click at [215, 137] on link "View/Edit Contract" at bounding box center [214, 131] width 57 height 12
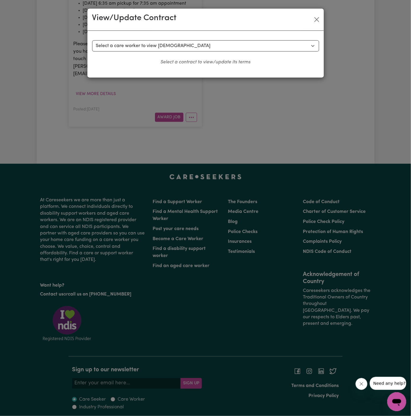
click at [228, 208] on div "View/Update Contract Select a contract to view Select a care worker to view con…" at bounding box center [205, 208] width 411 height 416
click at [318, 21] on button "Close" at bounding box center [316, 19] width 9 height 9
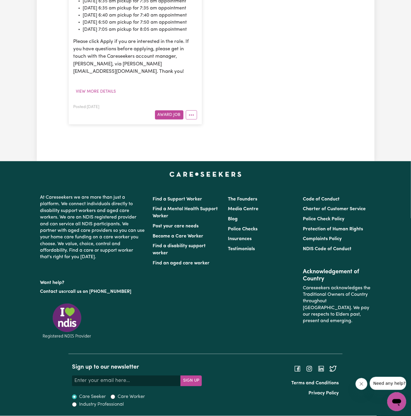
scroll to position [474, 0]
click at [193, 114] on icon "More options" at bounding box center [191, 115] width 6 height 6
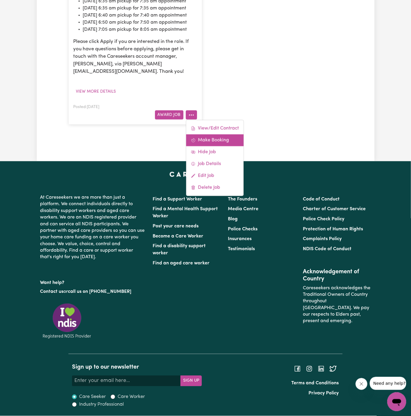
click at [213, 140] on link "Make Booking" at bounding box center [214, 140] width 57 height 12
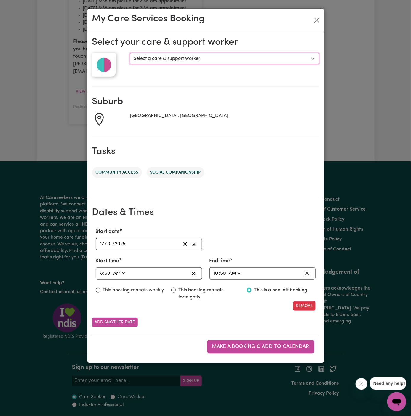
click at [160, 61] on select "Select a care & support worker Chantelle R Abeer T" at bounding box center [224, 58] width 189 height 11
select select "10281"
click at [130, 53] on select "Select a care & support worker Chantelle R Abeer T" at bounding box center [224, 58] width 189 height 11
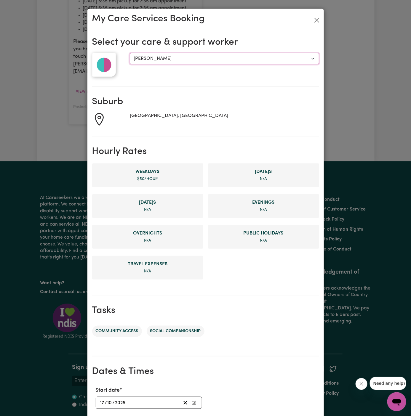
scroll to position [112, 0]
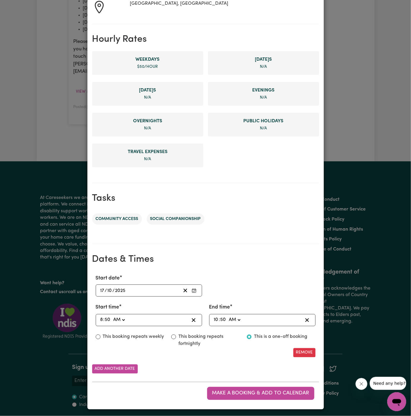
click at [102, 290] on input "17" at bounding box center [102, 291] width 5 height 8
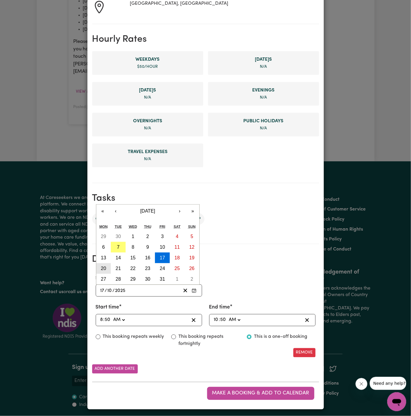
click at [107, 264] on button "20" at bounding box center [103, 268] width 15 height 11
type input "2025-10-20"
type input "20"
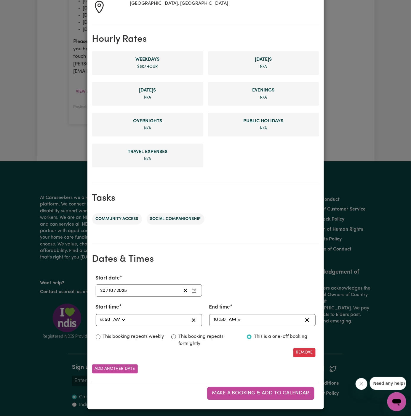
click at [99, 318] on div "08:50 8 : 50 AM PM" at bounding box center [143, 320] width 89 height 8
click at [101, 319] on input "8" at bounding box center [101, 320] width 3 height 8
type input "8"
click at [102, 319] on input "8" at bounding box center [101, 320] width 3 height 8
type input "06:50"
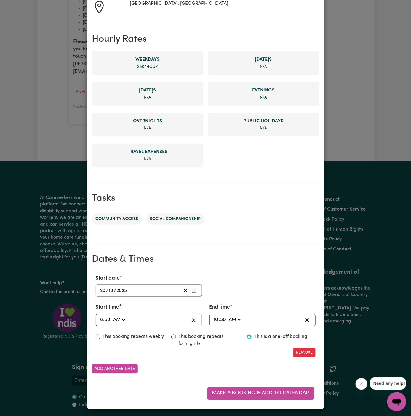
type input "6"
type input "06:03"
type input "3"
type input "06:35"
type input "35"
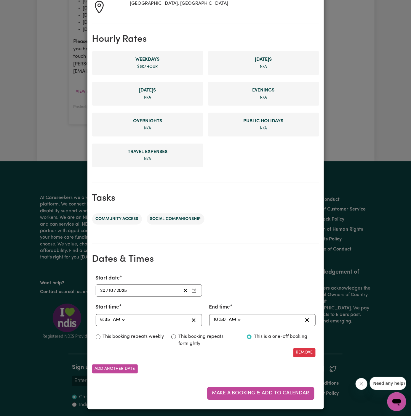
click at [216, 317] on input "10" at bounding box center [215, 320] width 5 height 8
type input "08:50"
type input "8"
type input "08:03"
type input "3"
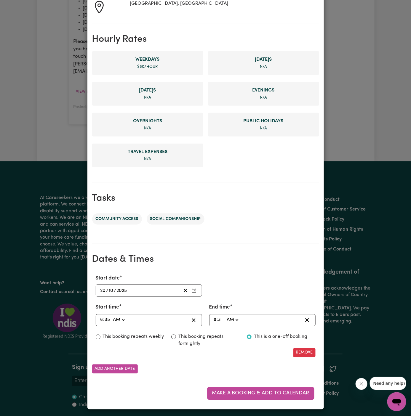
type input "08:35"
type input "35"
click at [266, 391] on span "Make a booking & add to calendar" at bounding box center [260, 393] width 97 height 5
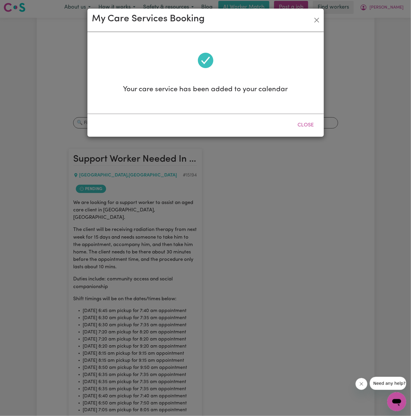
scroll to position [0, 0]
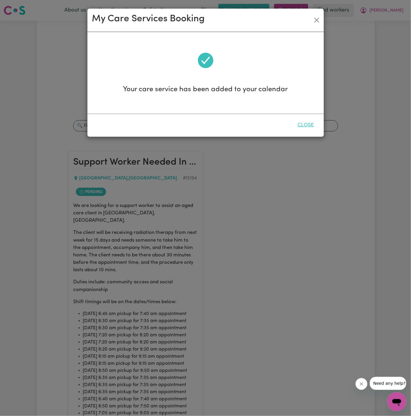
click at [309, 126] on button "Close" at bounding box center [306, 125] width 26 height 13
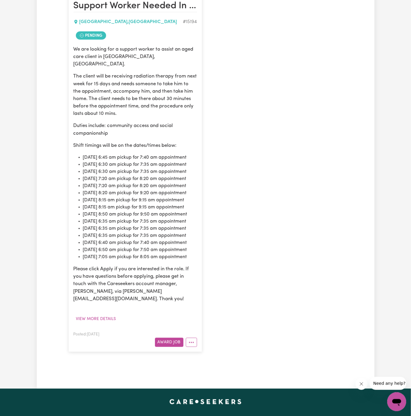
scroll to position [332, 0]
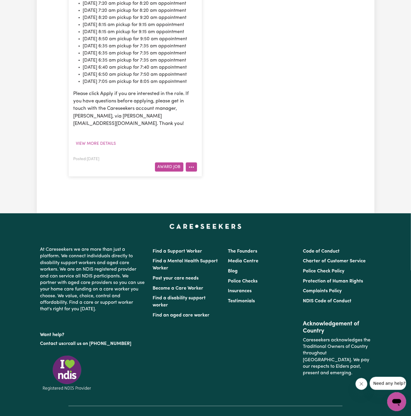
click at [193, 172] on button "More options" at bounding box center [191, 167] width 11 height 9
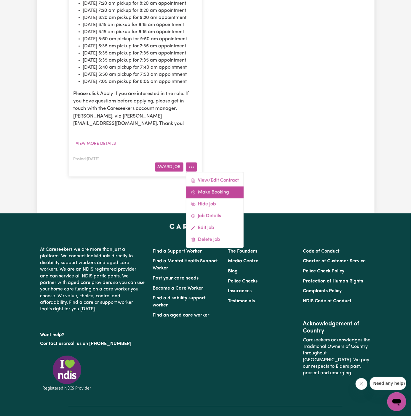
click at [218, 198] on link "Make Booking" at bounding box center [214, 193] width 57 height 12
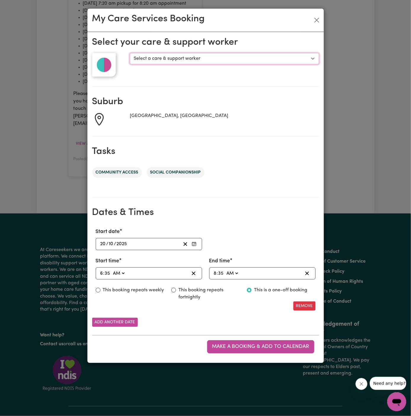
click at [173, 57] on select "Select a care & support worker Chantelle R Abeer T" at bounding box center [224, 58] width 189 height 11
select select "10281"
click at [130, 53] on select "Select a care & support worker Chantelle R Abeer T" at bounding box center [224, 58] width 189 height 11
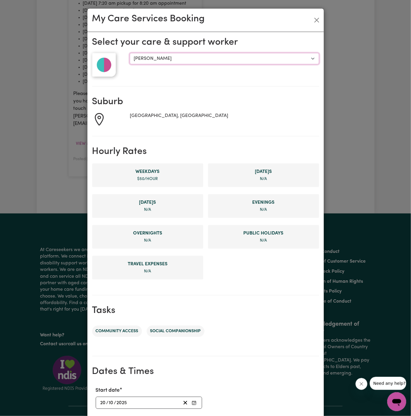
scroll to position [112, 0]
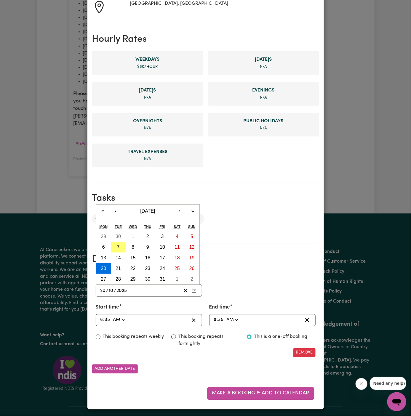
click at [101, 289] on input "20" at bounding box center [103, 291] width 6 height 8
click at [116, 270] on button "21" at bounding box center [118, 268] width 15 height 11
type input "2025-10-21"
type input "21"
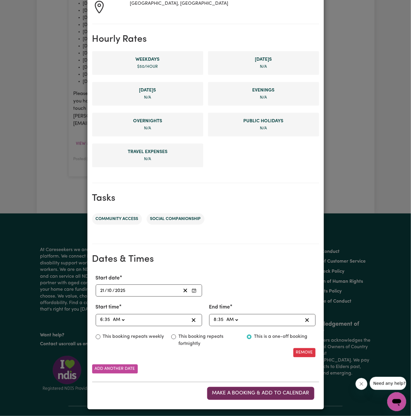
click at [267, 391] on span "Make a booking & add to calendar" at bounding box center [260, 393] width 97 height 5
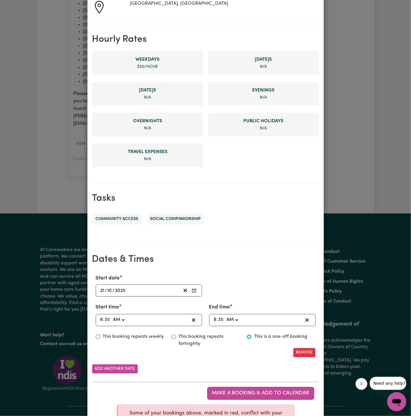
scroll to position [0, 0]
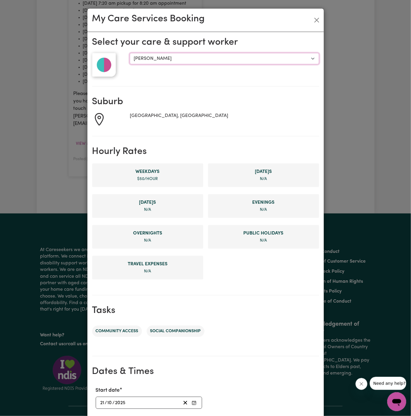
click at [167, 57] on select "Select a care & support worker Chantelle R Abeer T" at bounding box center [224, 58] width 189 height 11
select select "10282"
click at [130, 53] on select "Select a care & support worker Chantelle R Abeer T" at bounding box center [224, 58] width 189 height 11
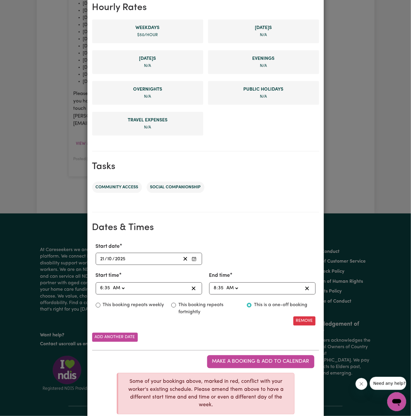
click at [100, 256] on input "21" at bounding box center [102, 259] width 5 height 8
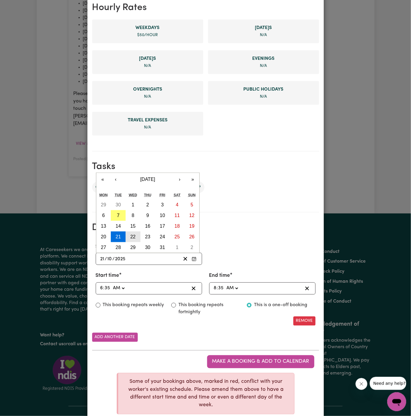
click at [132, 234] on abbr "22" at bounding box center [132, 236] width 5 height 5
type input "2025-10-22"
type input "22"
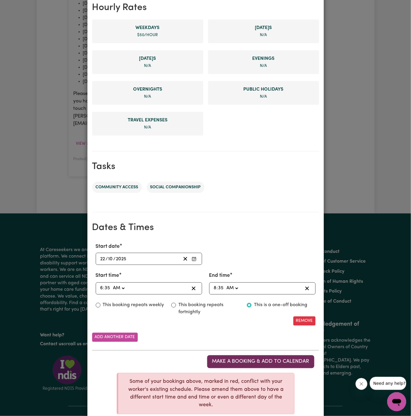
click at [279, 359] on span "Make a booking & add to calendar" at bounding box center [260, 361] width 97 height 5
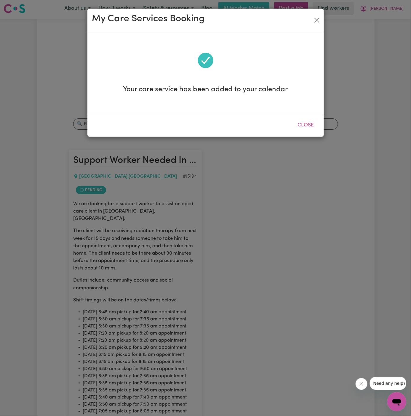
scroll to position [0, 0]
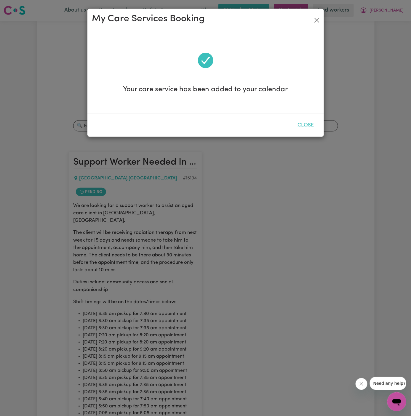
click at [305, 121] on button "Close" at bounding box center [306, 125] width 26 height 13
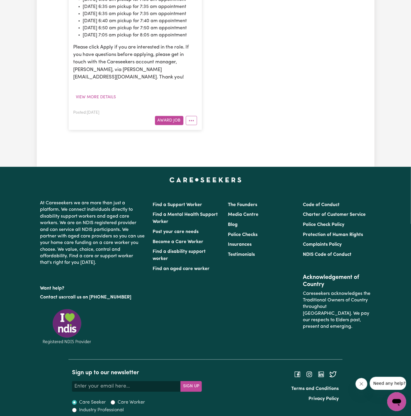
scroll to position [381, 0]
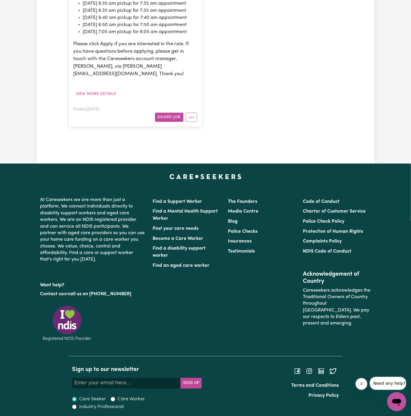
click at [191, 122] on div "Posted: Oct 3, 2025 Award Job View/Edit Contract Make Booking Hide Job Job Deta…" at bounding box center [134, 114] width 123 height 16
click at [191, 122] on button "More options" at bounding box center [191, 117] width 11 height 9
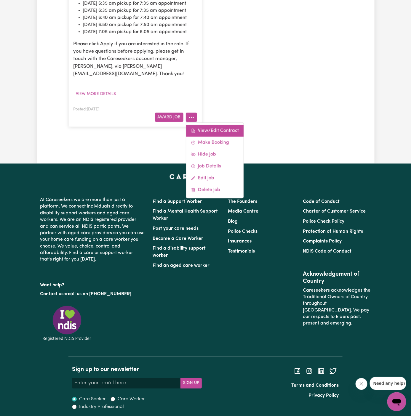
click at [234, 137] on link "View/Edit Contract" at bounding box center [214, 131] width 57 height 12
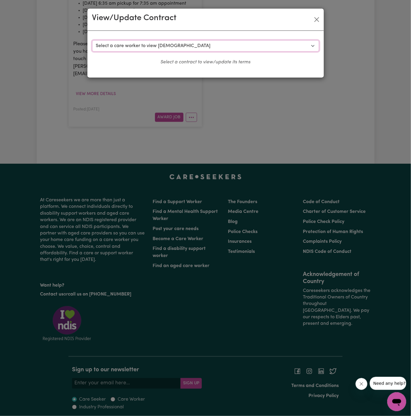
click at [145, 44] on select "Select a care worker to view contract #10669 - Chantelle R (contract pending) #…" at bounding box center [205, 45] width 227 height 11
select select "10281"
click at [92, 40] on select "Select a care worker to view contract #10669 - Chantelle R (contract pending) #…" at bounding box center [205, 45] width 227 height 11
select select "WEEKDAY_DAYTIME"
select select "ASSISTANCE_SELF_CARE"
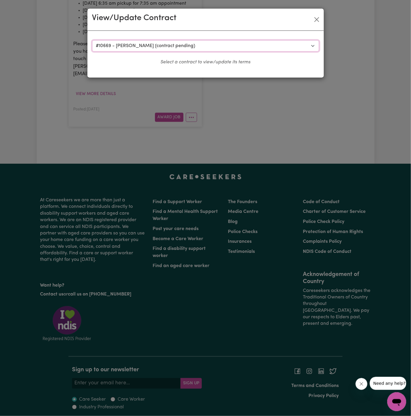
select select "ONE"
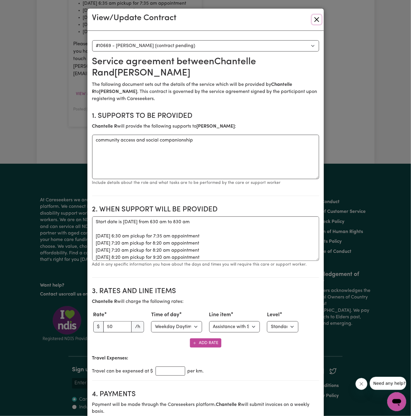
click at [317, 21] on button "Close" at bounding box center [316, 19] width 9 height 9
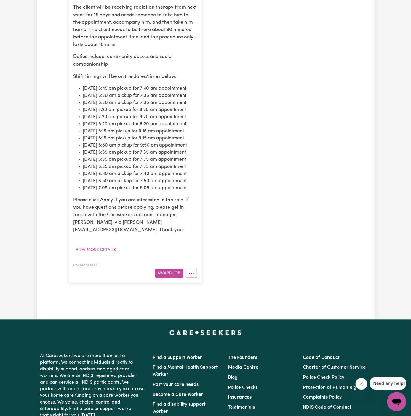
scroll to position [474, 0]
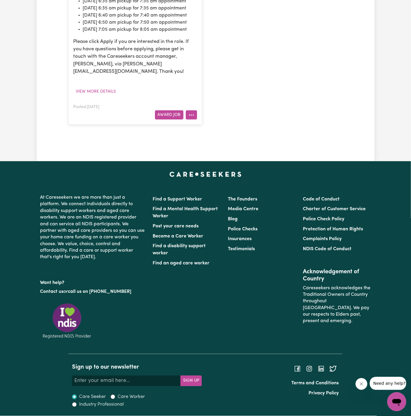
click at [193, 113] on icon "More options" at bounding box center [191, 115] width 6 height 6
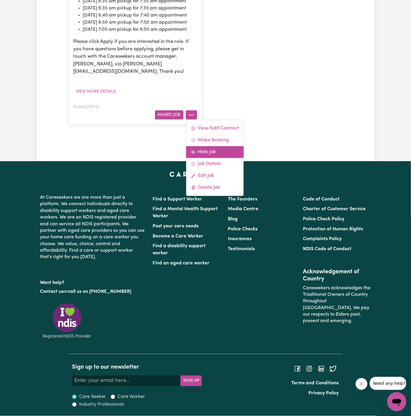
click at [214, 147] on link "Hide Job" at bounding box center [214, 152] width 57 height 12
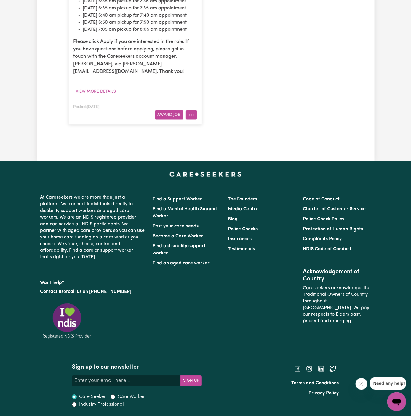
click at [192, 115] on circle "More options" at bounding box center [191, 115] width 1 height 1
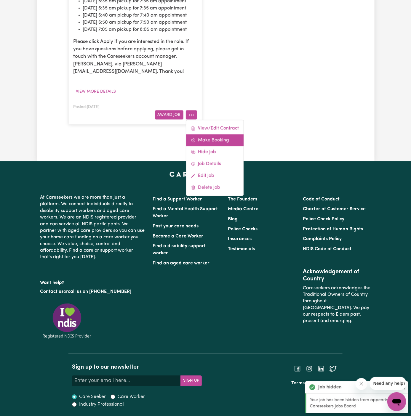
click at [221, 141] on link "Make Booking" at bounding box center [214, 140] width 57 height 12
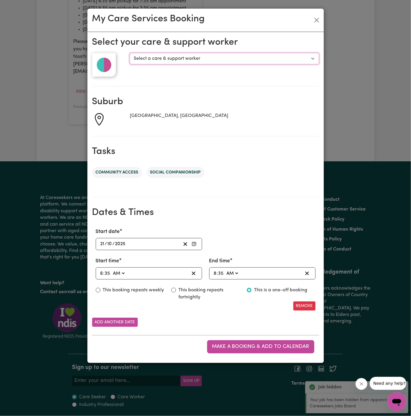
click at [149, 53] on select "Select a care & support worker Chantelle R Abeer T" at bounding box center [224, 58] width 189 height 11
select select "10281"
click at [130, 53] on select "Select a care & support worker Chantelle R Abeer T" at bounding box center [224, 58] width 189 height 11
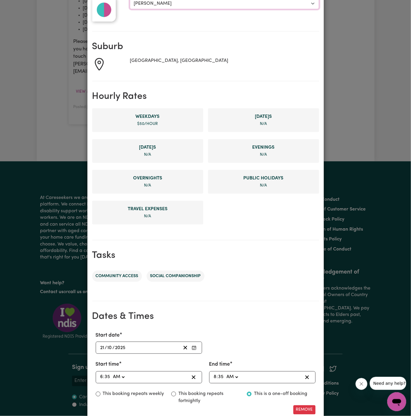
scroll to position [68, 0]
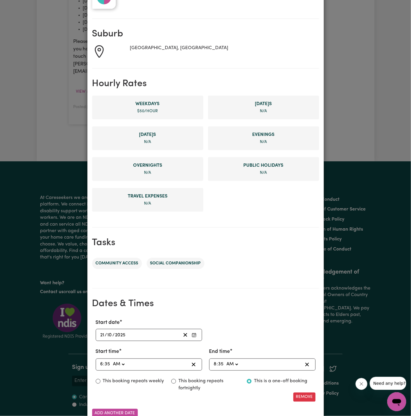
click at [101, 334] on input "21" at bounding box center [102, 335] width 5 height 8
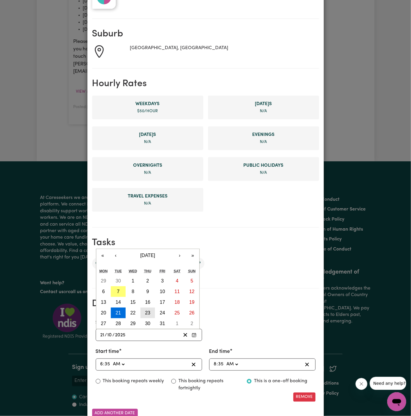
click at [145, 312] on abbr "23" at bounding box center [147, 312] width 5 height 5
type input "2025-10-23"
type input "23"
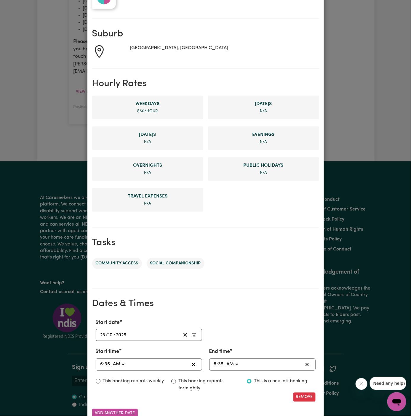
click at [106, 363] on input "35" at bounding box center [108, 365] width 6 height 8
type input "06:04"
type input "4"
type input "06:40"
type input "40"
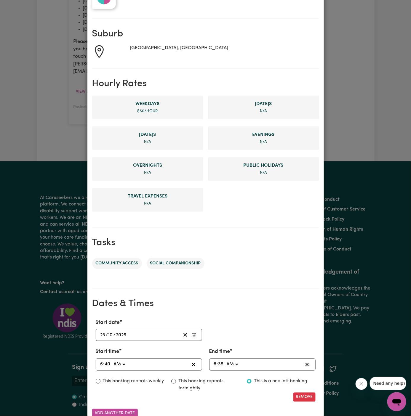
click at [215, 363] on input "8" at bounding box center [214, 365] width 3 height 8
type input "07:35"
type input "7"
type input "07:04"
type input "4"
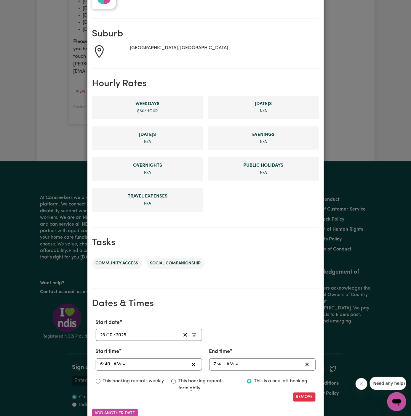
type input "07:40"
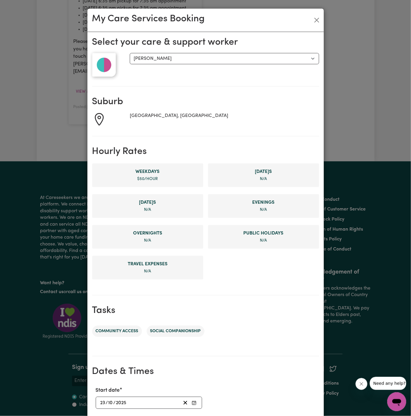
scroll to position [112, 0]
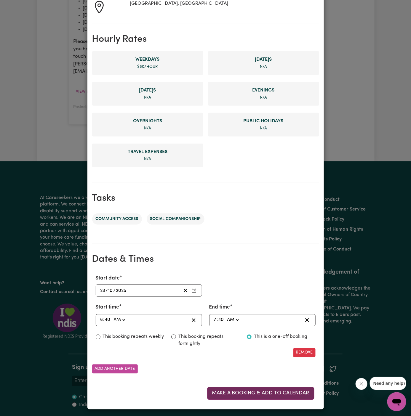
type input "40"
click at [247, 395] on button "Make a booking & add to calendar" at bounding box center [260, 393] width 107 height 13
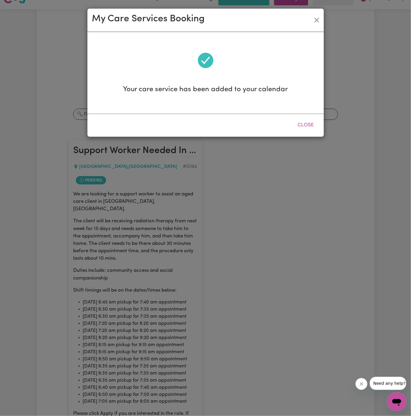
scroll to position [0, 0]
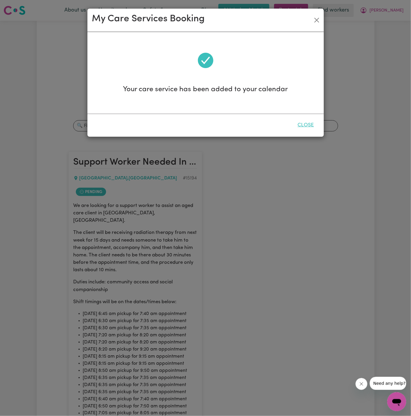
click at [307, 122] on button "Close" at bounding box center [306, 125] width 26 height 13
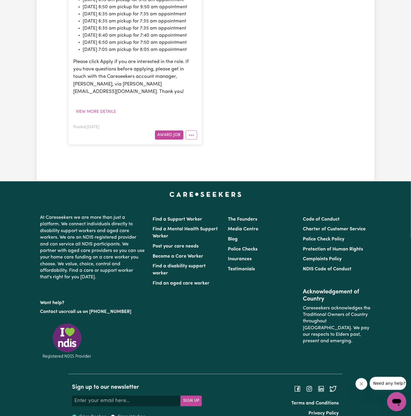
scroll to position [381, 0]
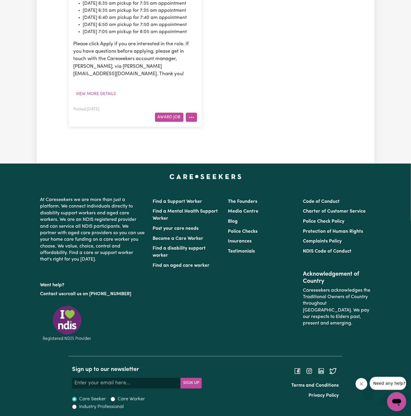
click at [192, 118] on circle "More options" at bounding box center [191, 117] width 1 height 1
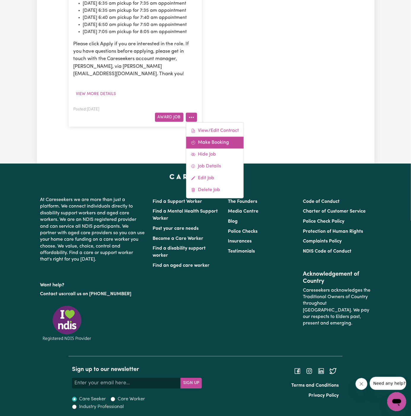
click at [211, 149] on link "Make Booking" at bounding box center [214, 143] width 57 height 12
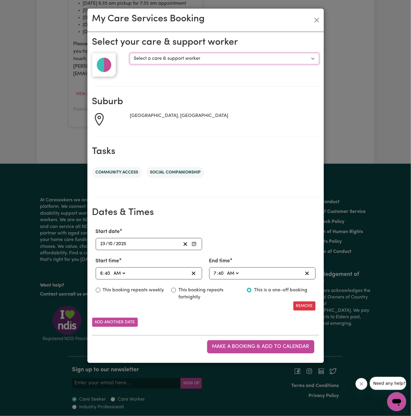
click at [152, 57] on select "Select a care & support worker Chantelle R Abeer T" at bounding box center [224, 58] width 189 height 11
select select "10281"
click at [130, 53] on select "Select a care & support worker Chantelle R Abeer T" at bounding box center [224, 58] width 189 height 11
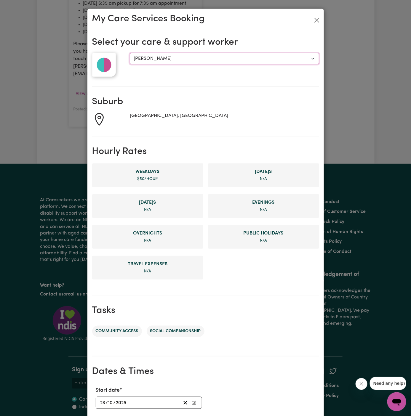
scroll to position [112, 0]
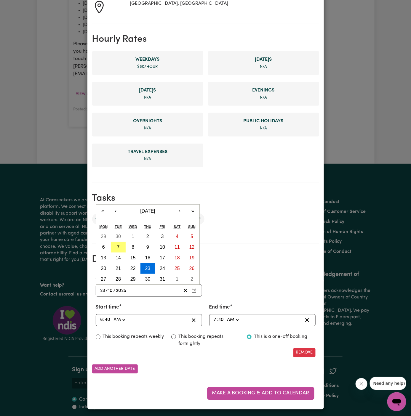
click at [103, 289] on input "23" at bounding box center [103, 291] width 6 height 8
click at [160, 267] on abbr "24" at bounding box center [162, 268] width 5 height 5
type input "2025-10-24"
type input "24"
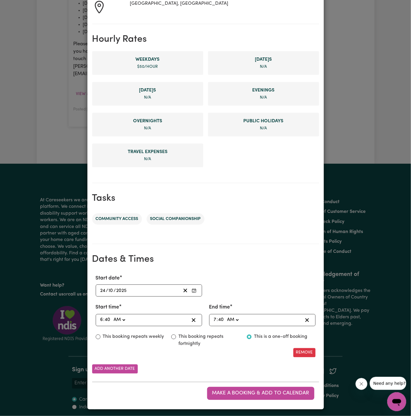
click at [105, 319] on input "40" at bounding box center [108, 320] width 7 height 8
type input "06:05"
type input "5"
type input "06:50"
type input "50"
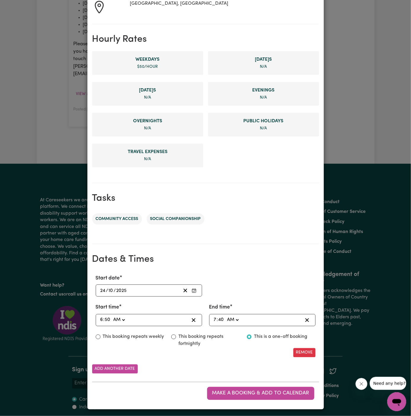
click at [222, 318] on input "40" at bounding box center [221, 320] width 7 height 8
type input "07:05"
type input "5"
type input "07:50"
type input "50"
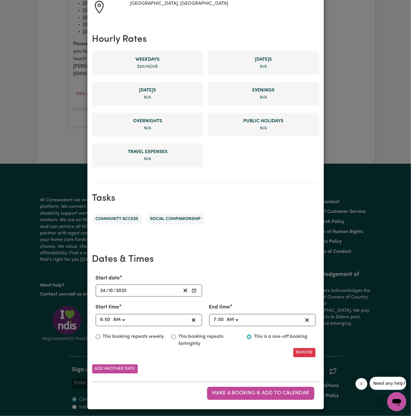
click at [213, 319] on input "7" at bounding box center [214, 320] width 3 height 8
type input "08:50"
type input "8"
click at [272, 393] on span "Make a booking & add to calendar" at bounding box center [260, 393] width 97 height 5
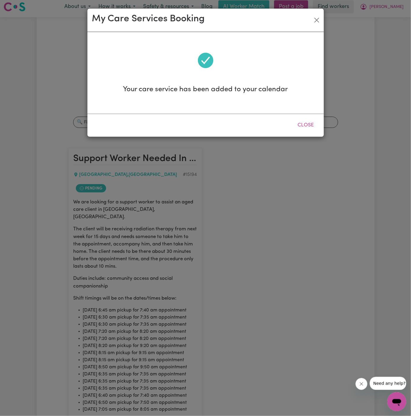
scroll to position [0, 0]
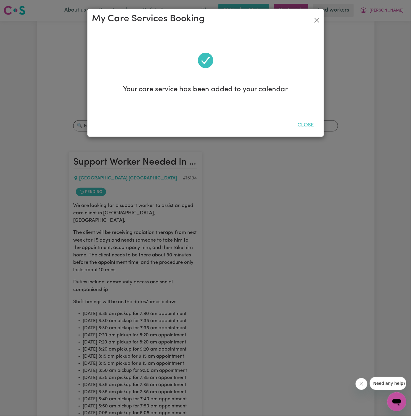
click at [302, 121] on button "Close" at bounding box center [306, 125] width 26 height 13
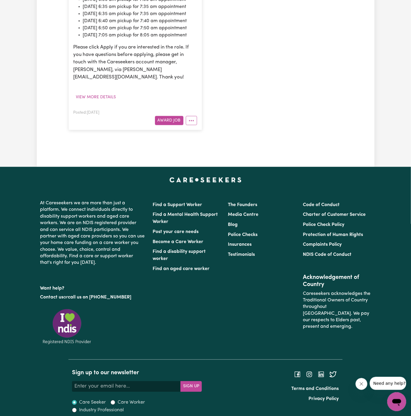
scroll to position [381, 0]
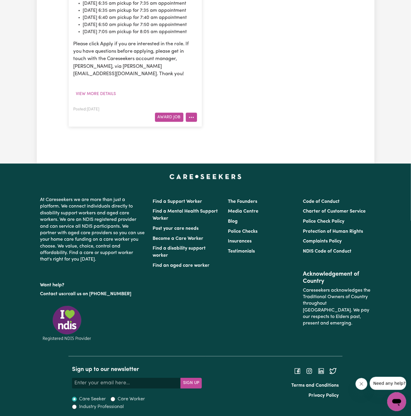
click at [192, 122] on button "More options" at bounding box center [191, 117] width 11 height 9
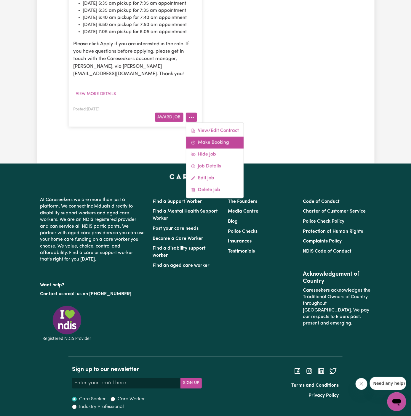
click at [215, 149] on link "Make Booking" at bounding box center [214, 143] width 57 height 12
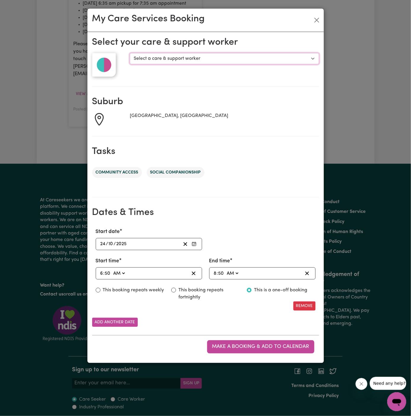
click at [139, 60] on select "Select a care & support worker Chantelle R Abeer T" at bounding box center [224, 58] width 189 height 11
select select "10281"
click at [130, 53] on select "Select a care & support worker Chantelle R Abeer T" at bounding box center [224, 58] width 189 height 11
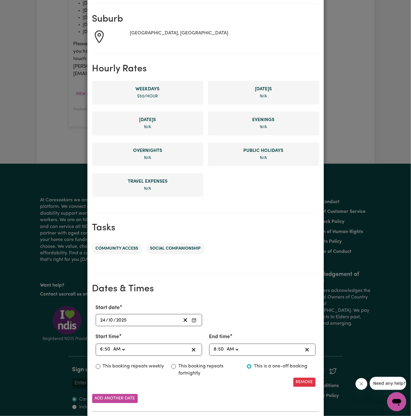
scroll to position [112, 0]
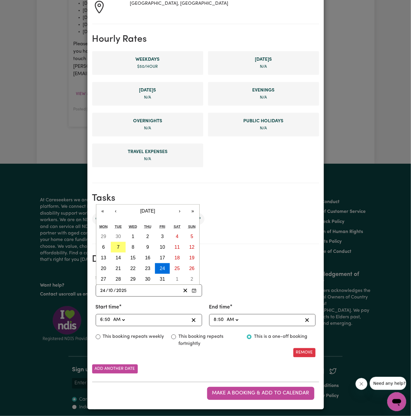
click at [102, 291] on input "24" at bounding box center [103, 291] width 6 height 8
click at [103, 277] on abbr "27" at bounding box center [103, 279] width 5 height 5
type input "2025-10-27"
type input "27"
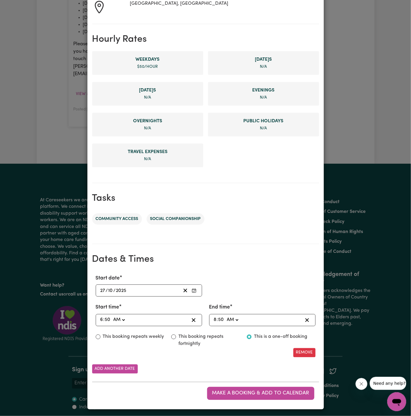
click at [101, 317] on input "6" at bounding box center [101, 320] width 3 height 8
type input "07:50"
type input "7"
type input "07:00"
type input "0"
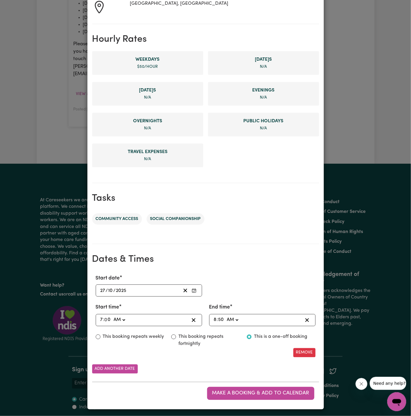
type input "07:05"
type input "5"
click at [215, 317] on input "8" at bounding box center [214, 320] width 3 height 8
type input "09:50"
type input "9"
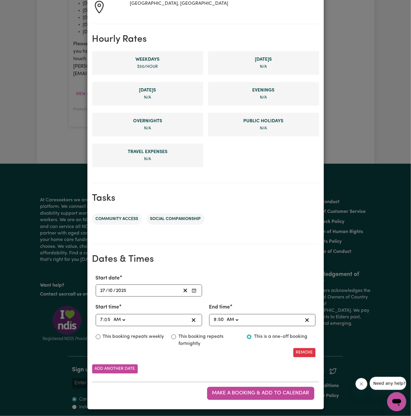
type input "09:00"
type input "0"
type input "09:05"
type input "5"
click at [264, 393] on span "Make a booking & add to calendar" at bounding box center [260, 393] width 97 height 5
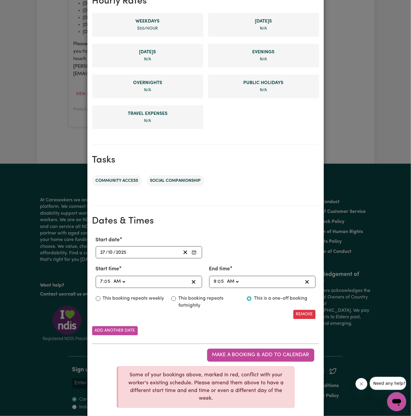
scroll to position [0, 0]
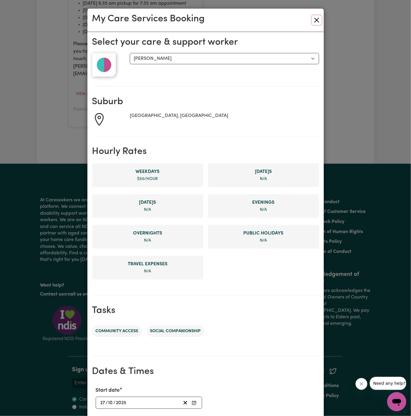
click at [316, 18] on button "Close" at bounding box center [316, 19] width 9 height 9
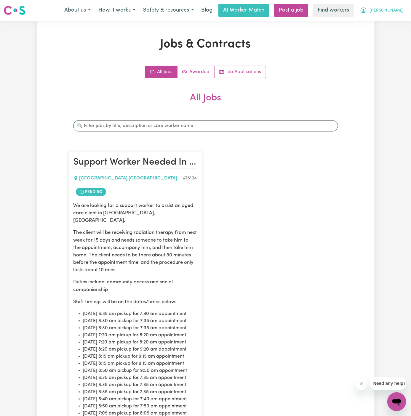
click at [393, 13] on span "Malcolm" at bounding box center [386, 10] width 34 height 7
click at [390, 20] on link "My Dashboard" at bounding box center [383, 22] width 47 height 11
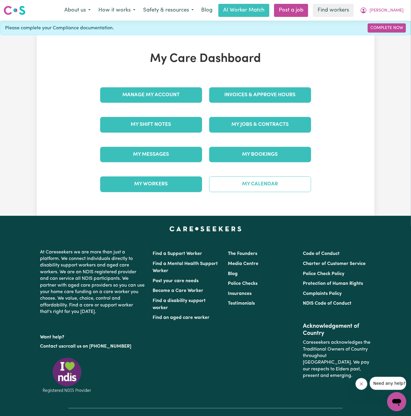
click at [266, 183] on link "My Calendar" at bounding box center [260, 183] width 102 height 15
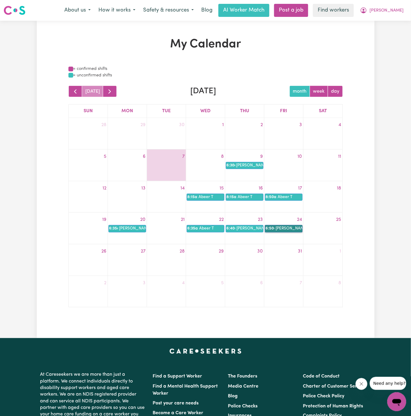
click at [284, 229] on link "6:50a Chantelle R" at bounding box center [284, 228] width 38 height 7
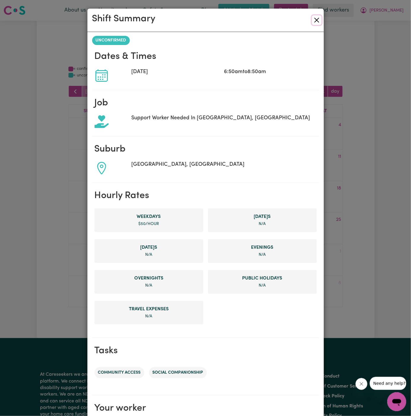
click at [317, 18] on button "Close" at bounding box center [316, 19] width 9 height 9
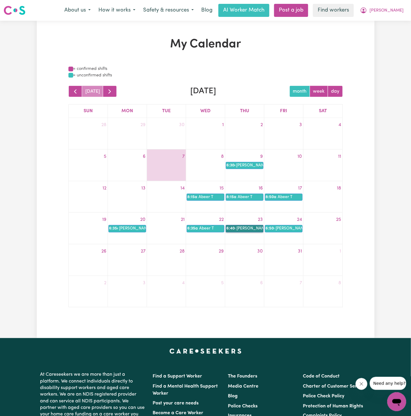
click at [241, 228] on link "6:40a Chantelle R" at bounding box center [245, 228] width 38 height 7
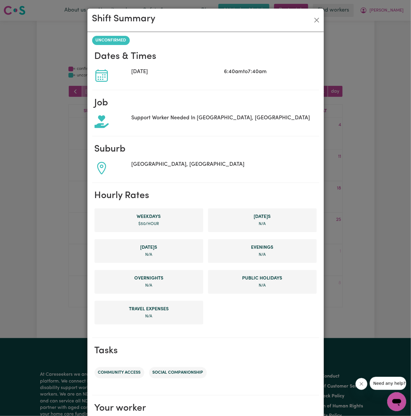
scroll to position [69, 0]
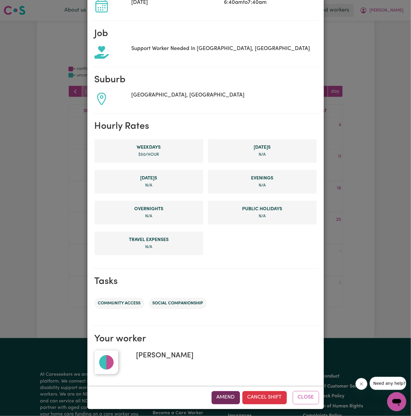
click at [230, 395] on button "Amend" at bounding box center [225, 397] width 28 height 13
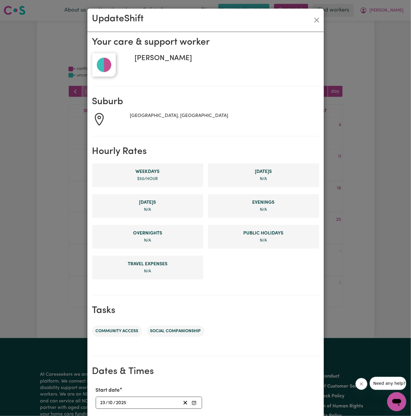
scroll to position [70, 0]
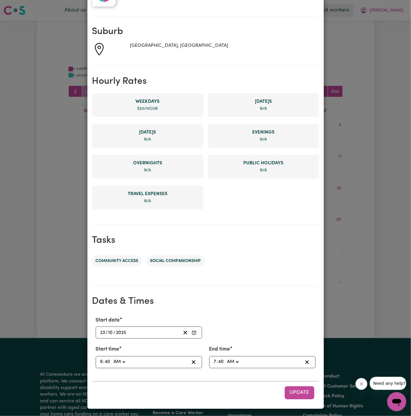
click at [215, 362] on input "7" at bounding box center [214, 362] width 3 height 8
type input "08:40"
type input "8"
click at [298, 390] on span "Update" at bounding box center [300, 392] width 20 height 5
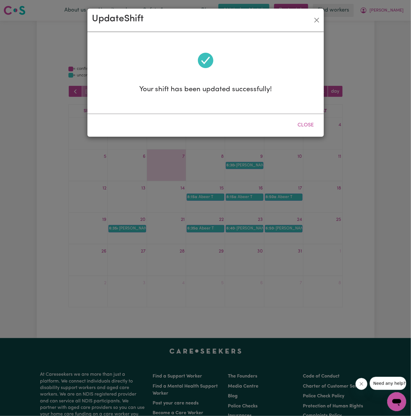
scroll to position [0, 0]
click at [306, 123] on button "Close" at bounding box center [306, 125] width 26 height 13
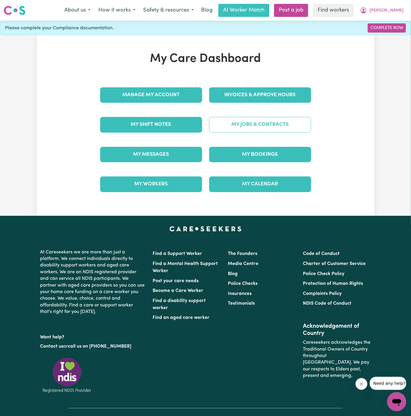
click at [267, 121] on link "My Jobs & Contracts" at bounding box center [260, 124] width 102 height 15
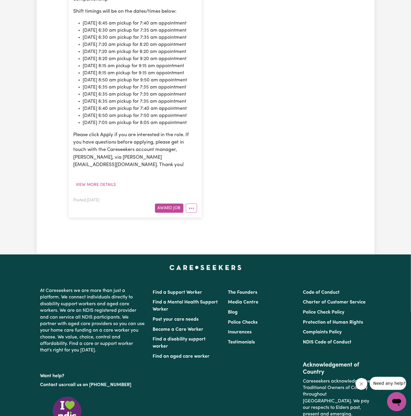
scroll to position [427, 0]
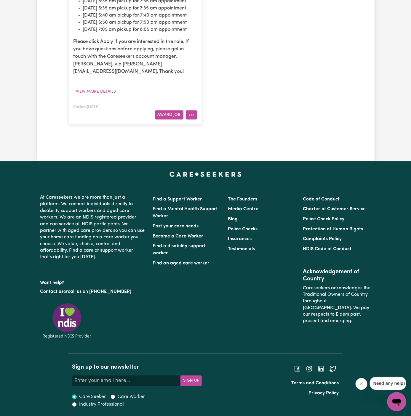
click at [193, 120] on button "More options" at bounding box center [191, 114] width 11 height 9
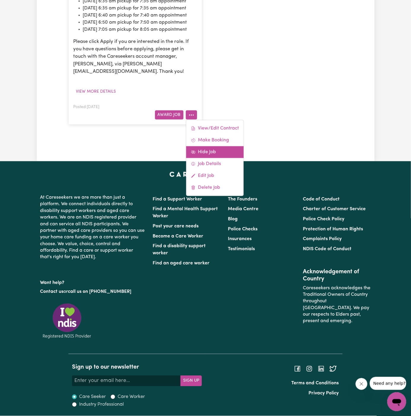
click at [224, 158] on link "Hide Job" at bounding box center [214, 152] width 57 height 12
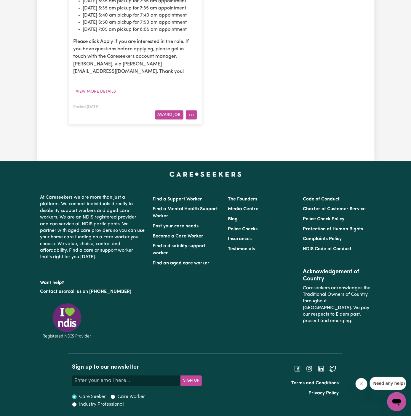
click at [191, 118] on icon "More options" at bounding box center [191, 115] width 6 height 6
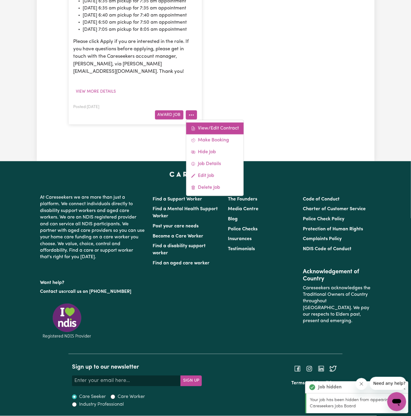
click at [224, 134] on link "View/Edit Contract" at bounding box center [214, 129] width 57 height 12
select select "WEEKDAY_DAYTIME"
select select "ASSISTANCE_SELF_CARE"
select select "ONE"
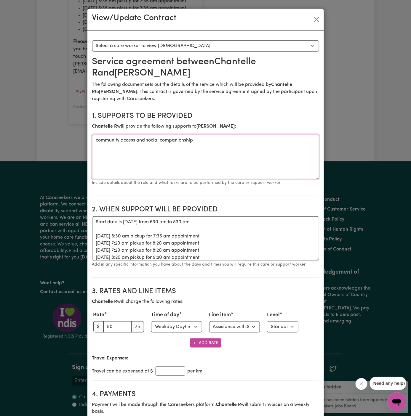
click at [179, 139] on textarea "community access and social companionship" at bounding box center [205, 157] width 227 height 44
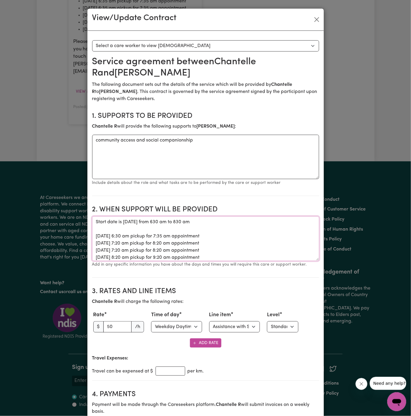
click at [142, 221] on textarea "Start date is [DATE] from 630 am to 830 am [DATE] 6:30 am pickup for 7:35 am ap…" at bounding box center [205, 238] width 227 height 44
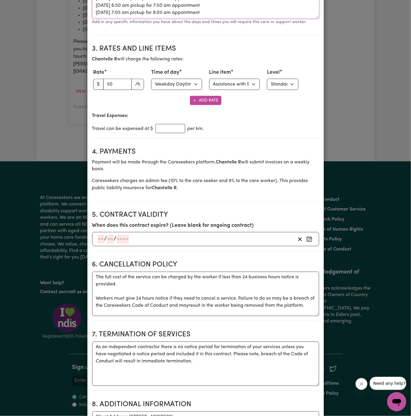
scroll to position [379, 0]
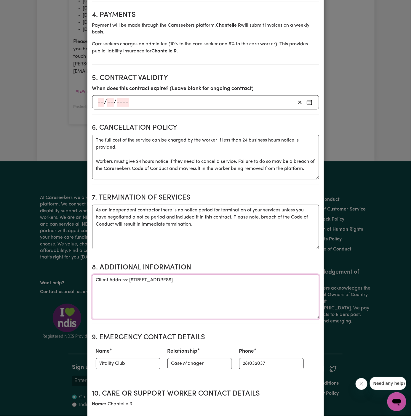
click at [197, 278] on textarea "Client Address: [STREET_ADDRESS]" at bounding box center [205, 297] width 227 height 44
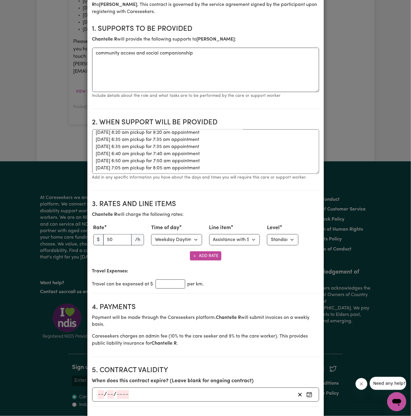
scroll to position [0, 0]
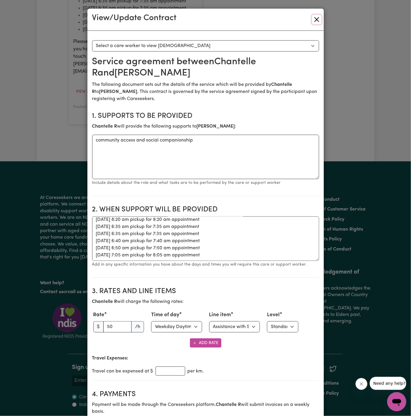
click at [320, 20] on button "Close" at bounding box center [316, 19] width 9 height 9
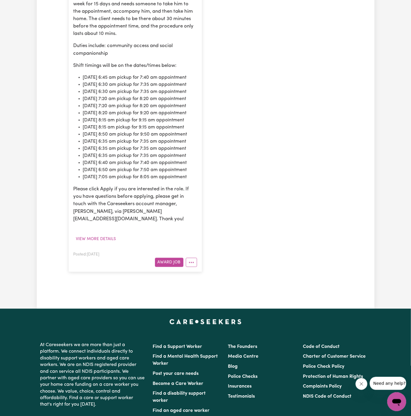
scroll to position [239, 0]
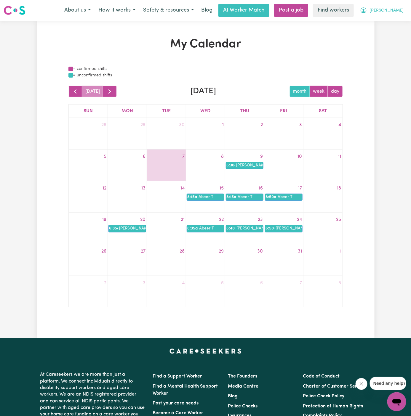
click at [392, 11] on span "[PERSON_NAME]" at bounding box center [386, 10] width 34 height 7
click at [392, 18] on link "My Dashboard" at bounding box center [383, 22] width 47 height 11
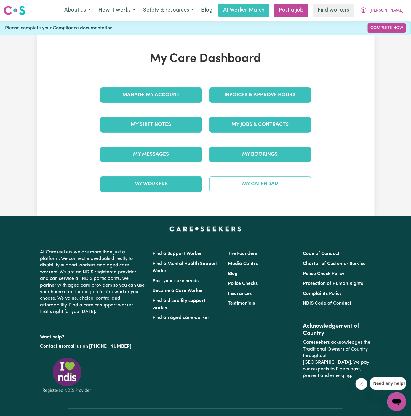
click at [265, 180] on link "My Calendar" at bounding box center [260, 183] width 102 height 15
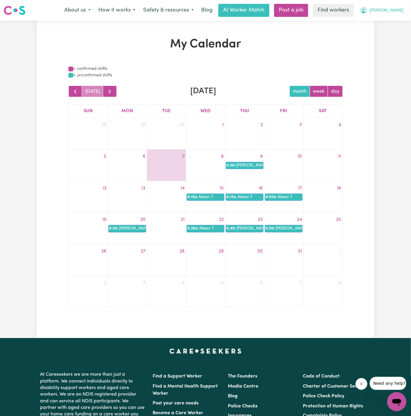
click at [396, 9] on span "[PERSON_NAME]" at bounding box center [386, 10] width 34 height 7
click at [393, 22] on link "My Dashboard" at bounding box center [383, 22] width 47 height 11
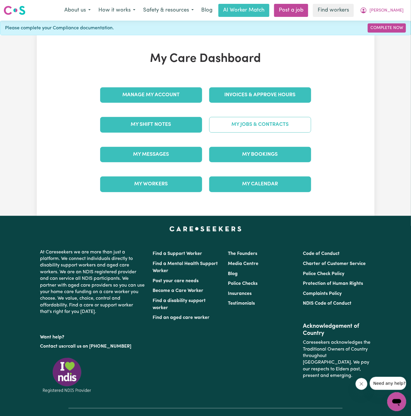
click at [264, 124] on link "My Jobs & Contracts" at bounding box center [260, 124] width 102 height 15
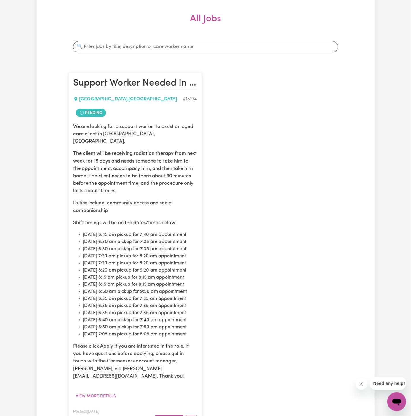
scroll to position [187, 0]
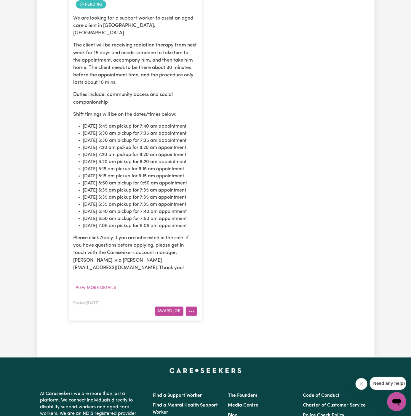
click at [189, 312] on circle "More options" at bounding box center [189, 311] width 1 height 1
click at [217, 268] on link "Hide Job" at bounding box center [214, 262] width 57 height 12
click at [193, 316] on button "More options" at bounding box center [191, 311] width 11 height 9
click at [213, 256] on link "Make Booking" at bounding box center [214, 251] width 57 height 12
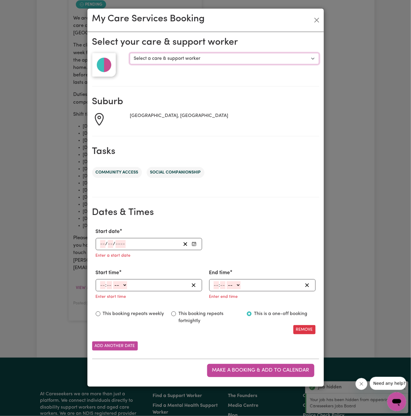
click at [141, 56] on select "Select a care & support worker [PERSON_NAME]" at bounding box center [224, 58] width 189 height 11
select select "10281"
click at [130, 53] on select "Select a care & support worker [PERSON_NAME]" at bounding box center [224, 58] width 189 height 11
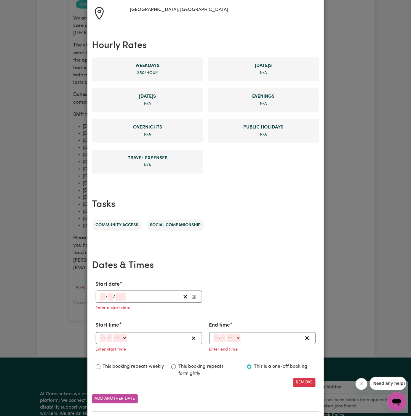
scroll to position [114, 0]
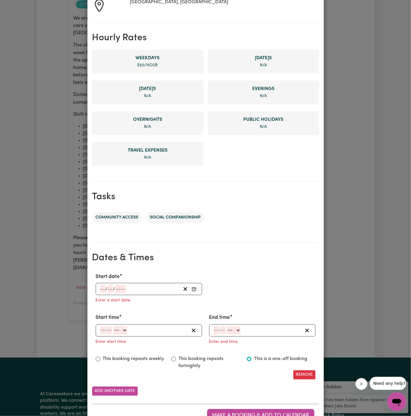
click at [103, 287] on input "number" at bounding box center [102, 289] width 5 height 8
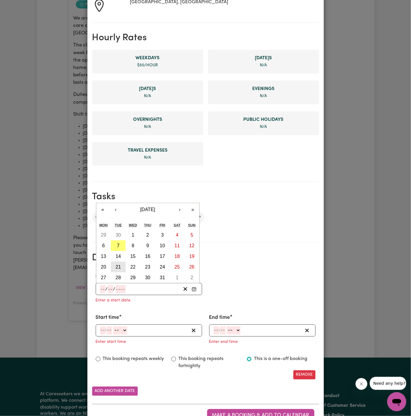
click at [121, 264] on button "21" at bounding box center [118, 267] width 15 height 11
type input "[DATE]"
type input "21"
type input "10"
type input "2025"
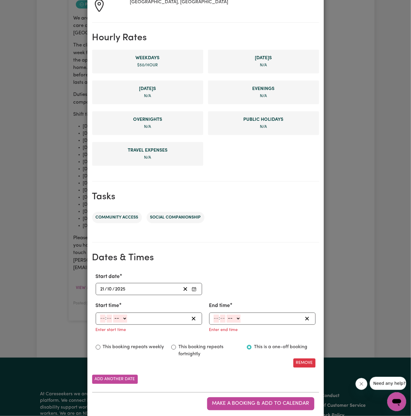
click at [102, 318] on input "number" at bounding box center [102, 319] width 5 height 8
type input "6"
type input "35"
click at [121, 319] on select "-- AM PM" at bounding box center [119, 319] width 14 height 8
select select "am"
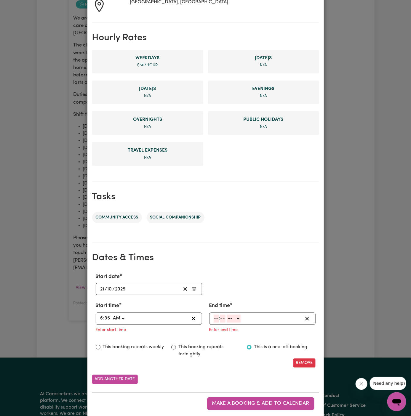
click at [112, 315] on select "-- AM PM" at bounding box center [119, 319] width 14 height 8
type input "06:35"
click at [216, 317] on input "number" at bounding box center [215, 319] width 5 height 8
click at [213, 317] on input "6" at bounding box center [214, 319] width 3 height 8
type input "8"
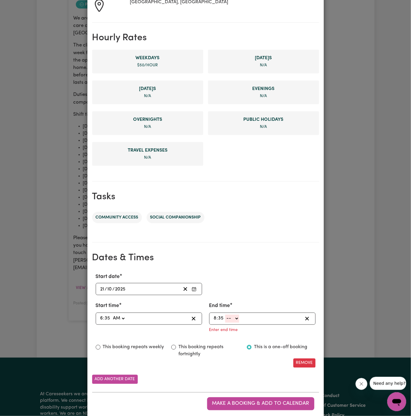
type input "35"
click at [238, 319] on select "-- AM PM" at bounding box center [232, 319] width 14 height 8
select select "am"
click at [225, 315] on select "-- AM PM" at bounding box center [232, 319] width 14 height 8
type input "08:35"
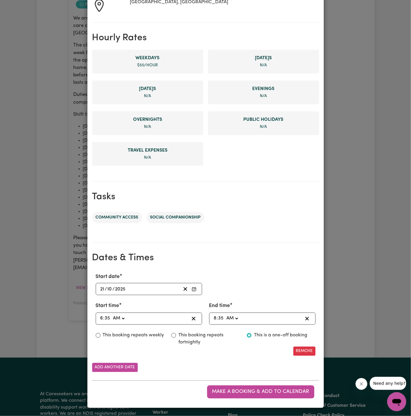
scroll to position [112, 0]
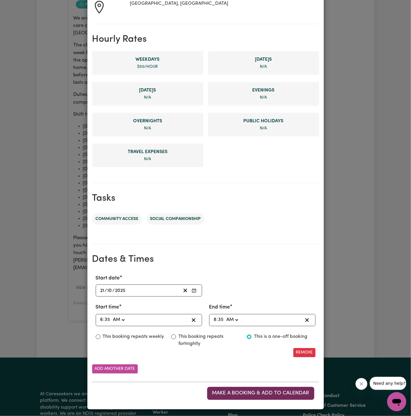
click at [267, 391] on span "Make a booking & add to calendar" at bounding box center [260, 393] width 97 height 5
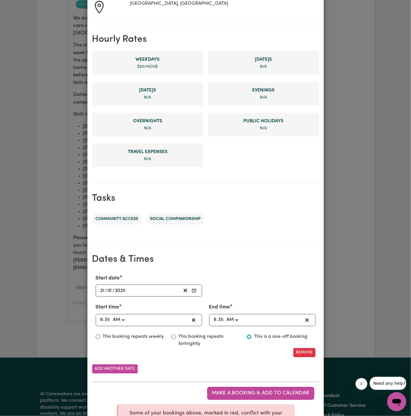
scroll to position [0, 0]
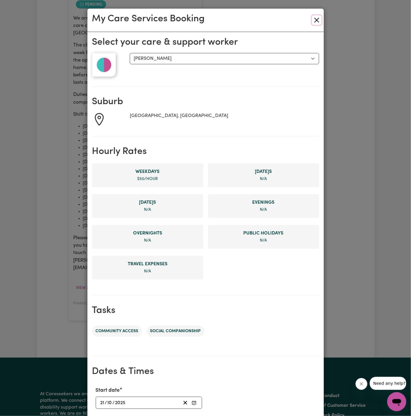
click at [316, 23] on button "Close" at bounding box center [316, 19] width 9 height 9
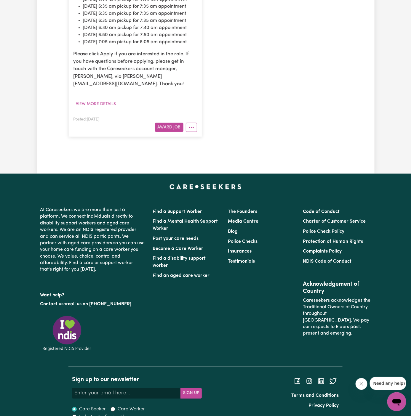
scroll to position [474, 0]
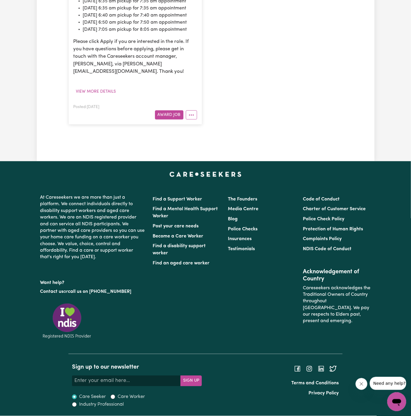
click at [192, 112] on button "More options" at bounding box center [191, 114] width 11 height 9
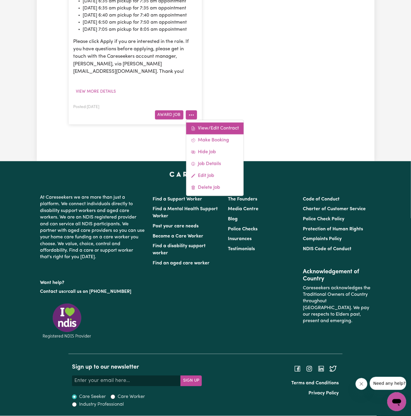
click at [211, 131] on link "View/Edit Contract" at bounding box center [214, 129] width 57 height 12
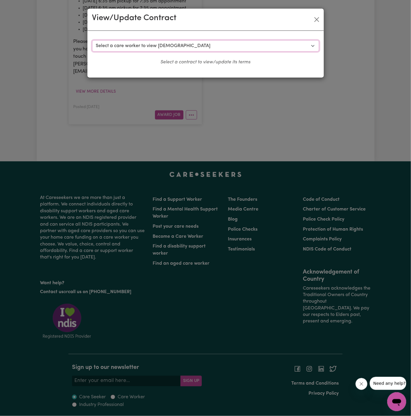
click at [153, 47] on select "Select a care worker to view contract #10669 - Chantelle R (contract pending) #…" at bounding box center [205, 45] width 227 height 11
select select "10282"
click at [92, 40] on select "Select a care worker to view contract #10669 - Chantelle R (contract pending) #…" at bounding box center [205, 45] width 227 height 11
select select "WEEKDAY_DAYTIME"
select select "ASSISTANCE_SELF_CARE"
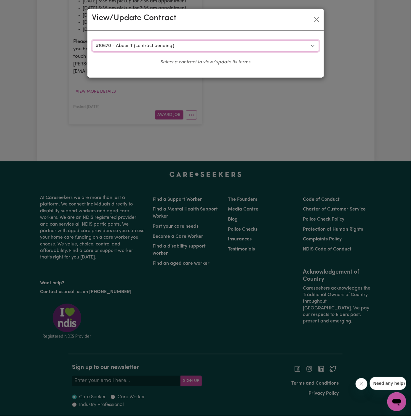
select select "ONE"
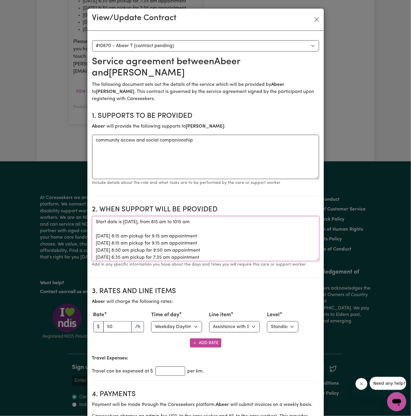
click at [210, 239] on textarea "Start date is Wednesday, 15 October 2025, from 815 am to 1015 am 15/10 Wednesda…" at bounding box center [205, 238] width 227 height 44
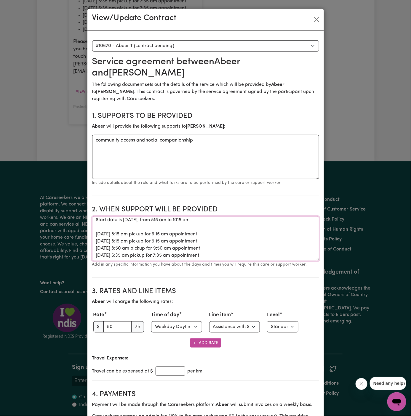
drag, startPoint x: 94, startPoint y: 220, endPoint x: 255, endPoint y: 260, distance: 165.6
click at [255, 260] on textarea "Start date is Wednesday, 15 October 2025, from 815 am to 1015 am 15/10 Wednesda…" at bounding box center [205, 238] width 227 height 44
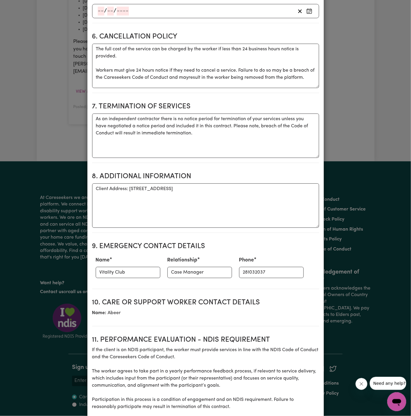
scroll to position [464, 0]
click at [179, 234] on section "Service agreement between Abeer and Malcolm Nichols The following document sets…" at bounding box center [205, 58] width 227 height 933
click at [135, 203] on textarea "Client Address: 56/129 Lanhams Road, Winston Hills, NSW" at bounding box center [205, 205] width 227 height 44
drag, startPoint x: 129, startPoint y: 187, endPoint x: 255, endPoint y: 189, distance: 125.9
click at [255, 189] on textarea "Client Address: 56/129 Lanhams Road, Winston Hills, NSW" at bounding box center [205, 205] width 227 height 44
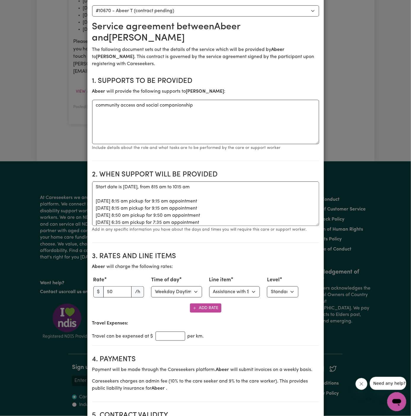
scroll to position [13, 0]
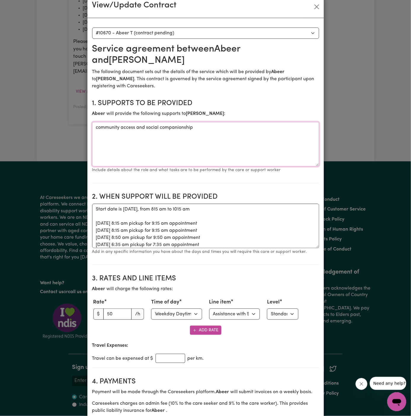
click at [156, 135] on textarea "community access and social companionship" at bounding box center [205, 144] width 227 height 44
click at [133, 129] on textarea "community access and social companionship" at bounding box center [205, 144] width 227 height 44
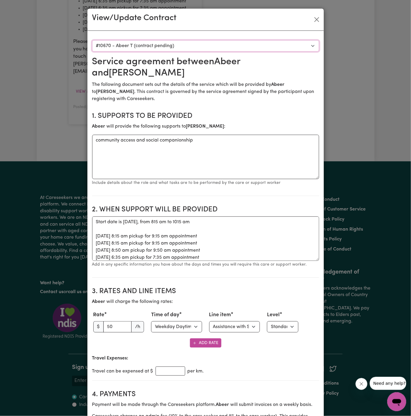
click at [290, 47] on select "Select a care worker to view contract #10669 - Chantelle R (contract pending) #…" at bounding box center [205, 45] width 227 height 11
select select "10281"
click at [92, 40] on select "Select a care worker to view contract #10669 - Chantelle R (contract pending) #…" at bounding box center [205, 45] width 227 height 11
type textarea "Start date is Thursday 9 October 2025 from 630 am to 830 am 09/10 Thursday 6:30…"
type input "Case Manager"
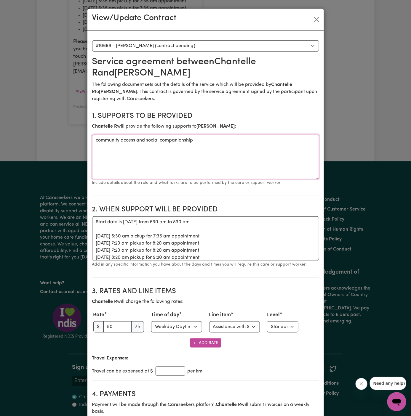
click at [164, 139] on textarea "community access and social companionship" at bounding box center [205, 157] width 227 height 44
drag, startPoint x: 97, startPoint y: 220, endPoint x: 204, endPoint y: 245, distance: 110.3
click at [204, 245] on textarea "Start date is Thursday 9 October 2025 from 630 am to 830 am 09/10 Thursday 6:30…" at bounding box center [205, 238] width 227 height 44
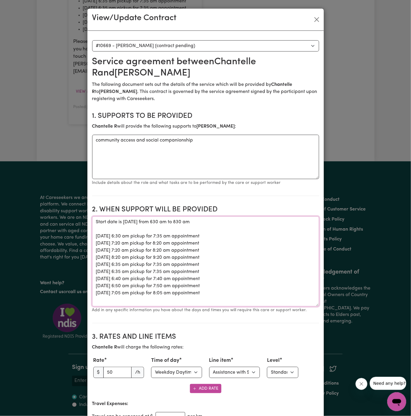
drag, startPoint x: 315, startPoint y: 259, endPoint x: 317, endPoint y: 311, distance: 52.1
click at [317, 306] on textarea "Start date is Thursday 9 October 2025 from 630 am to 830 am 09/10 Thursday 6:30…" at bounding box center [205, 261] width 227 height 90
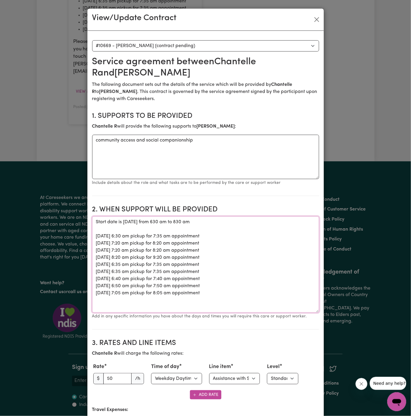
drag, startPoint x: 96, startPoint y: 222, endPoint x: 246, endPoint y: 296, distance: 168.0
click at [246, 296] on textarea "Start date is Thursday 9 October 2025 from 630 am to 830 am 09/10 Thursday 6:30…" at bounding box center [205, 264] width 227 height 96
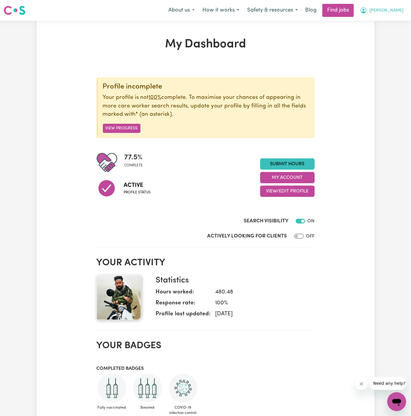
click at [402, 11] on span "[PERSON_NAME]" at bounding box center [386, 10] width 34 height 7
click at [398, 40] on link "Logout" at bounding box center [383, 45] width 47 height 11
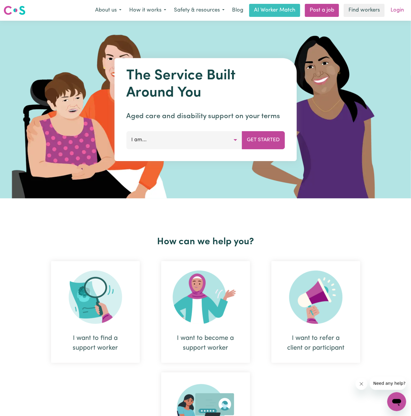
click at [397, 12] on link "Login" at bounding box center [397, 10] width 20 height 13
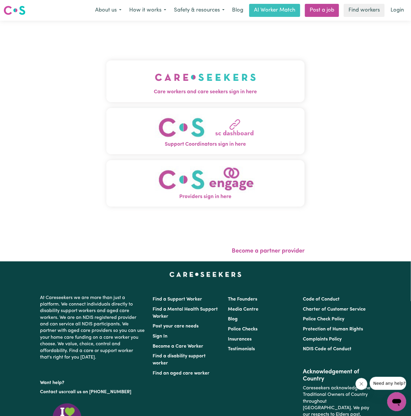
click at [195, 79] on img "Care workers and care seekers sign in here" at bounding box center [205, 77] width 101 height 22
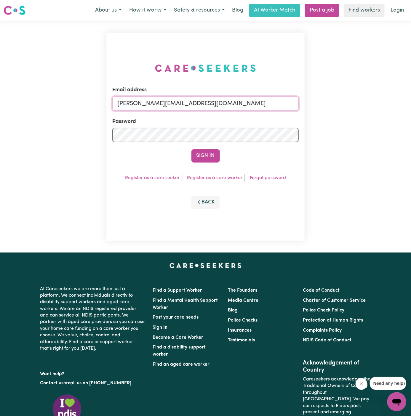
click at [244, 107] on input "[PERSON_NAME][EMAIL_ADDRESS][DOMAIN_NAME]" at bounding box center [205, 104] width 187 height 14
drag, startPoint x: 147, startPoint y: 102, endPoint x: 359, endPoint y: 108, distance: 211.5
click at [359, 108] on div "Email address superuser~[EMAIL_ADDRESS][DOMAIN_NAME] Password Sign In Register …" at bounding box center [205, 137] width 411 height 232
type input "[EMAIL_ADDRESS][DOMAIN_NAME]"
click at [191, 149] on button "Sign In" at bounding box center [205, 155] width 28 height 13
